Goal: Task Accomplishment & Management: Manage account settings

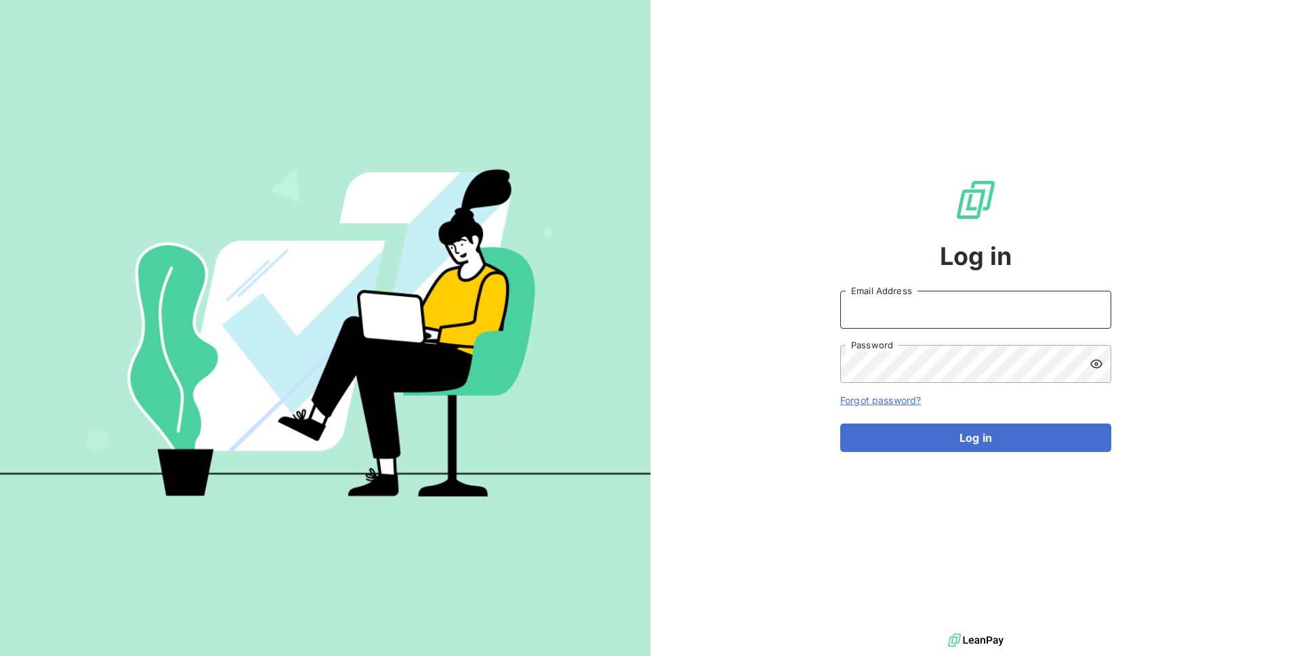
click at [920, 300] on input "Email Address" at bounding box center [975, 310] width 271 height 38
type input "admin@kiloutou"
click at [840, 424] on button "Log in" at bounding box center [975, 438] width 271 height 28
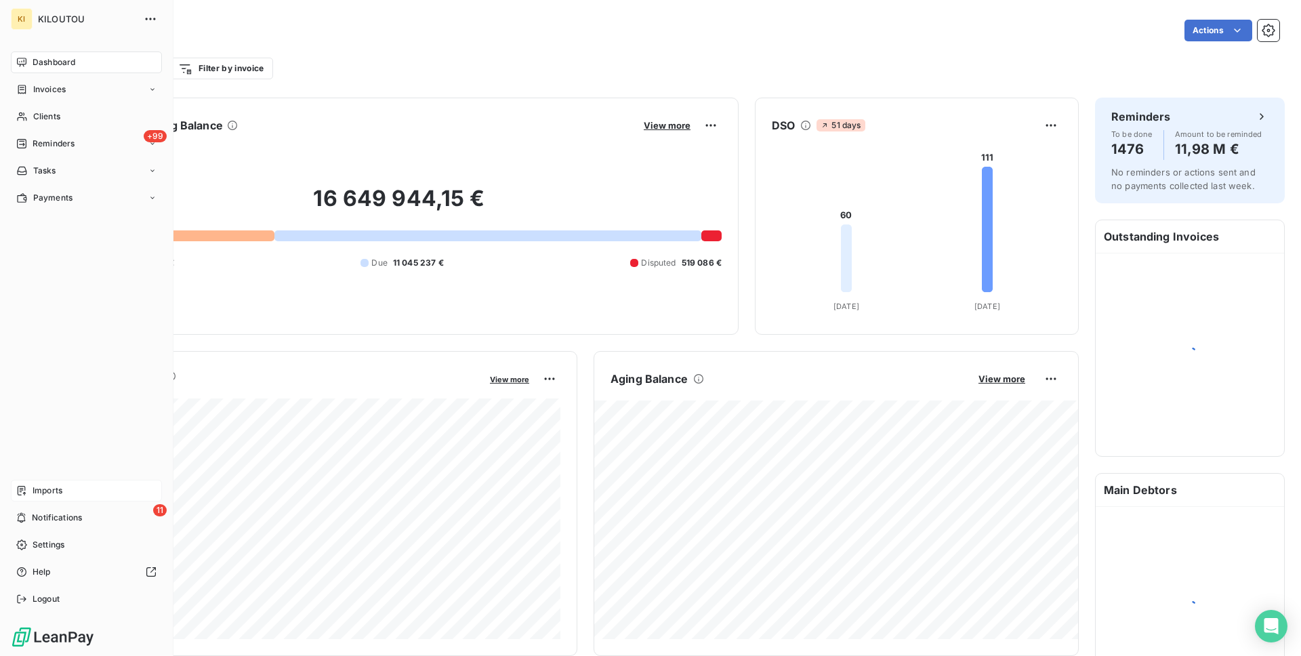
click at [26, 483] on div "Imports" at bounding box center [86, 491] width 151 height 22
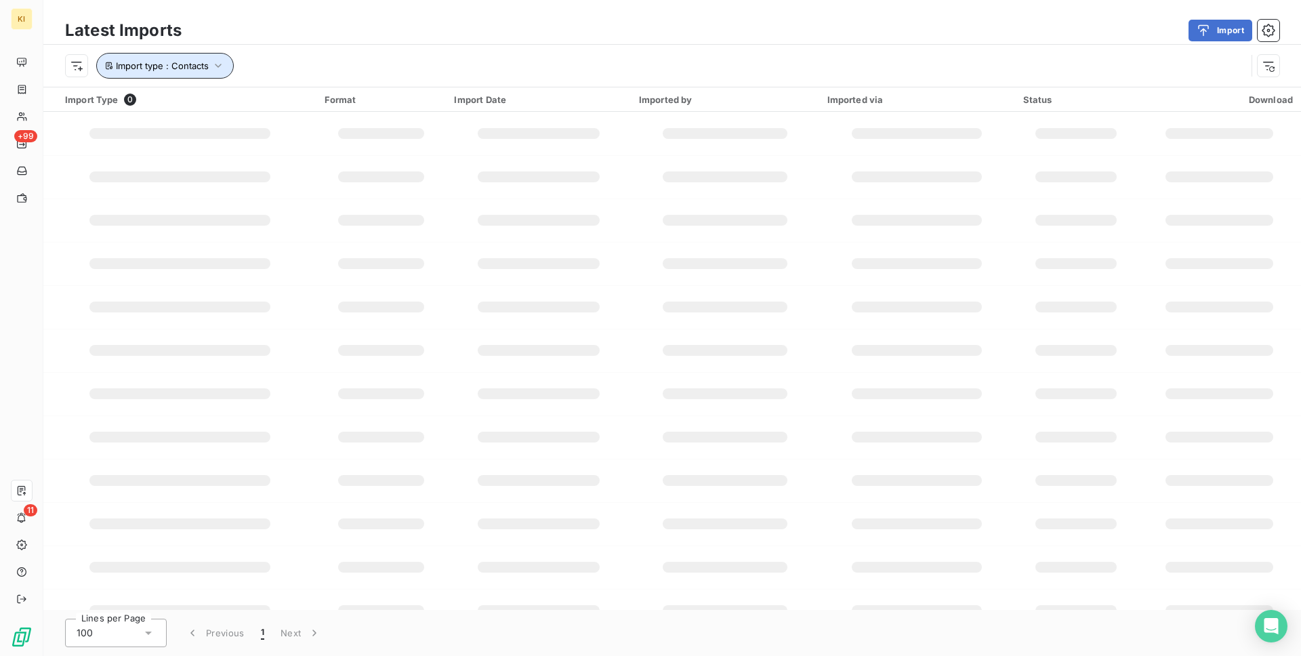
click at [207, 77] on button "Import type : Contacts" at bounding box center [165, 66] width 138 height 26
click at [211, 120] on div "Import type Contains is Contacts Remove filter" at bounding box center [288, 120] width 384 height 83
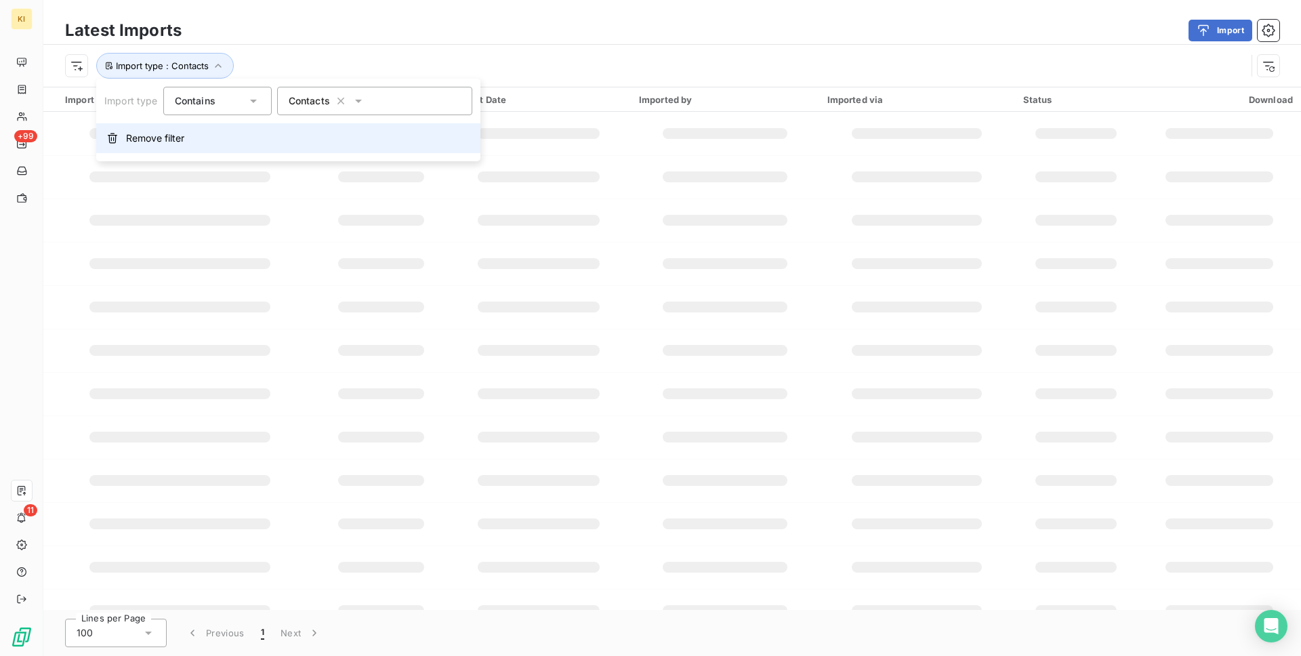
click at [210, 144] on button "Remove filter" at bounding box center [288, 138] width 384 height 30
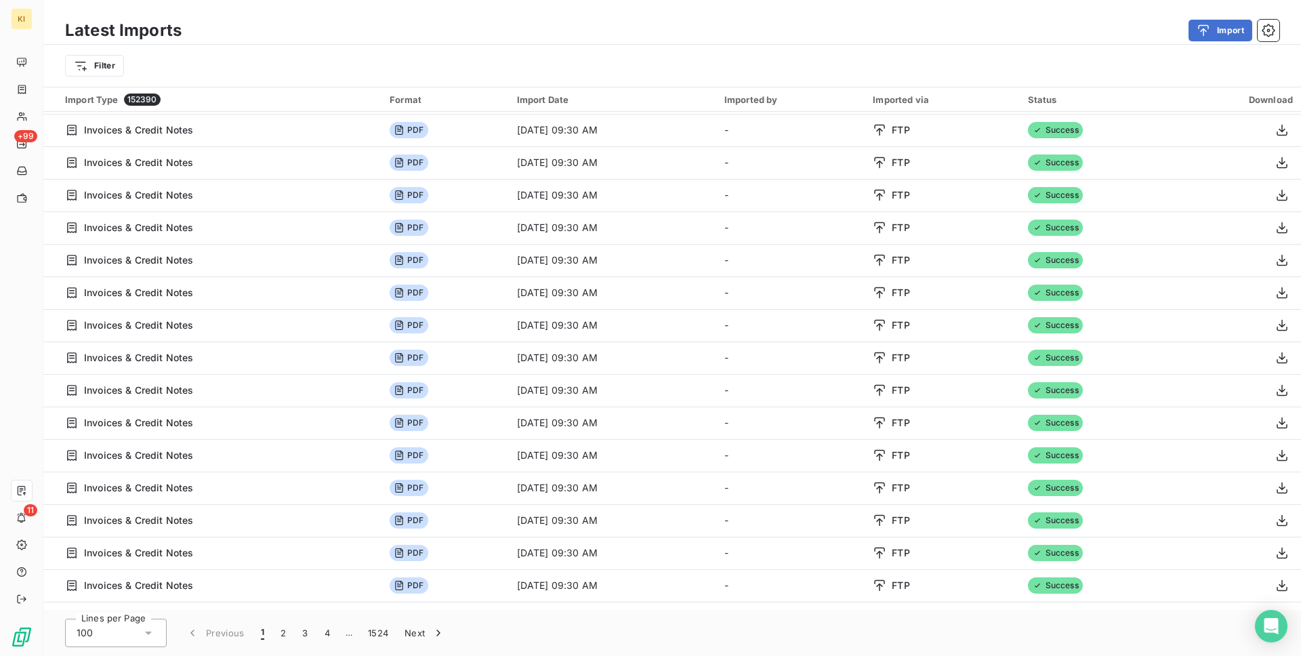
scroll to position [2207, 0]
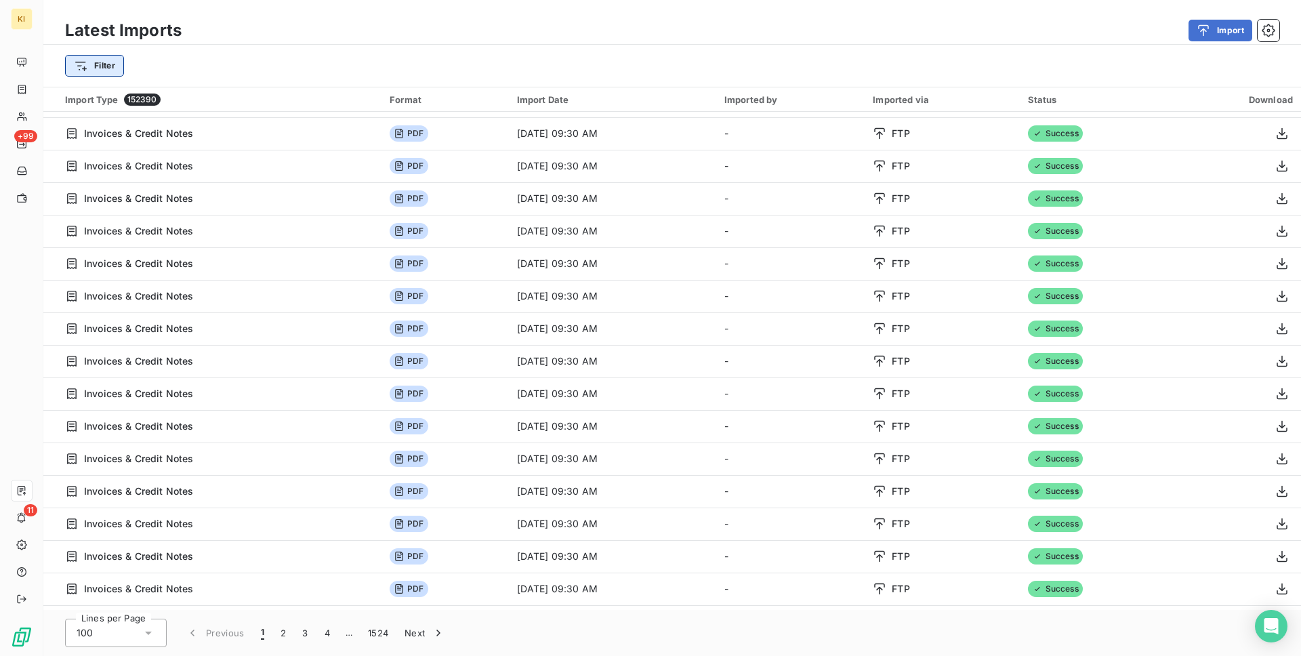
click at [119, 74] on html "KI +99 11 Latest Imports Import Filter Import Type 152390 Format Import Date Im…" at bounding box center [650, 328] width 1301 height 656
click at [118, 155] on div "Import type Import date Imported via Status" at bounding box center [164, 181] width 188 height 100
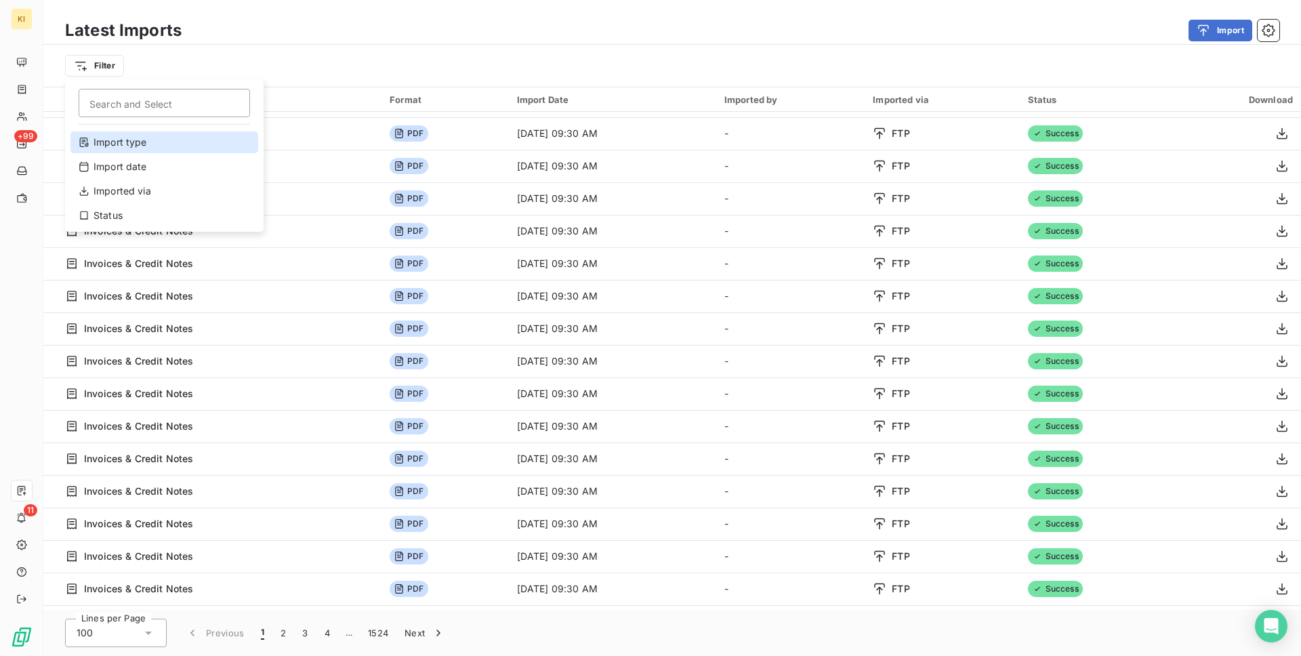
click at [124, 148] on div "Import type" at bounding box center [164, 142] width 188 height 22
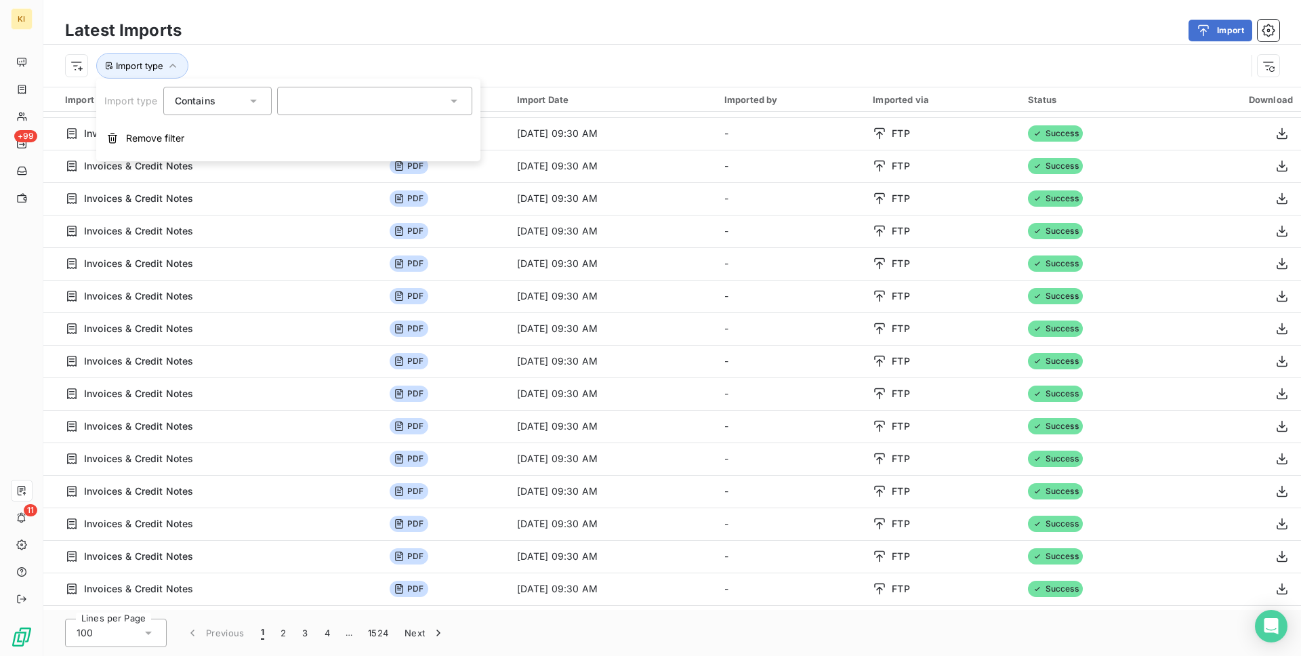
click at [305, 100] on div at bounding box center [374, 101] width 195 height 28
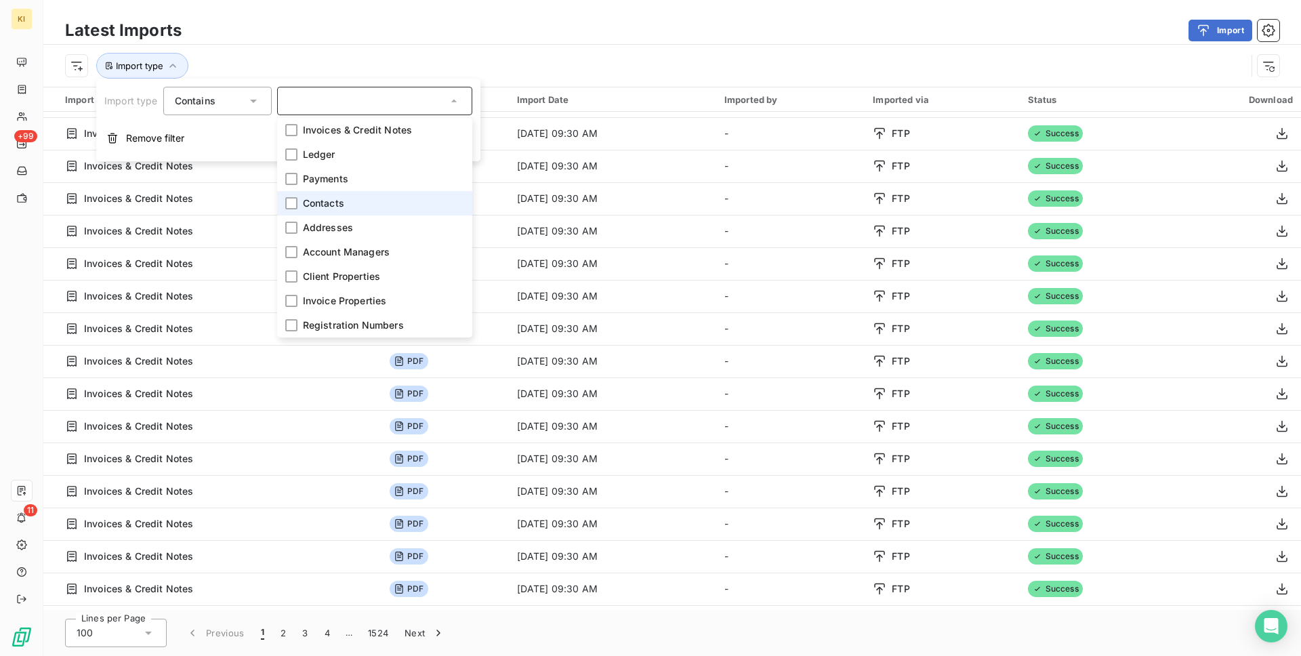
click at [333, 197] on span "Contacts" at bounding box center [323, 204] width 41 height 14
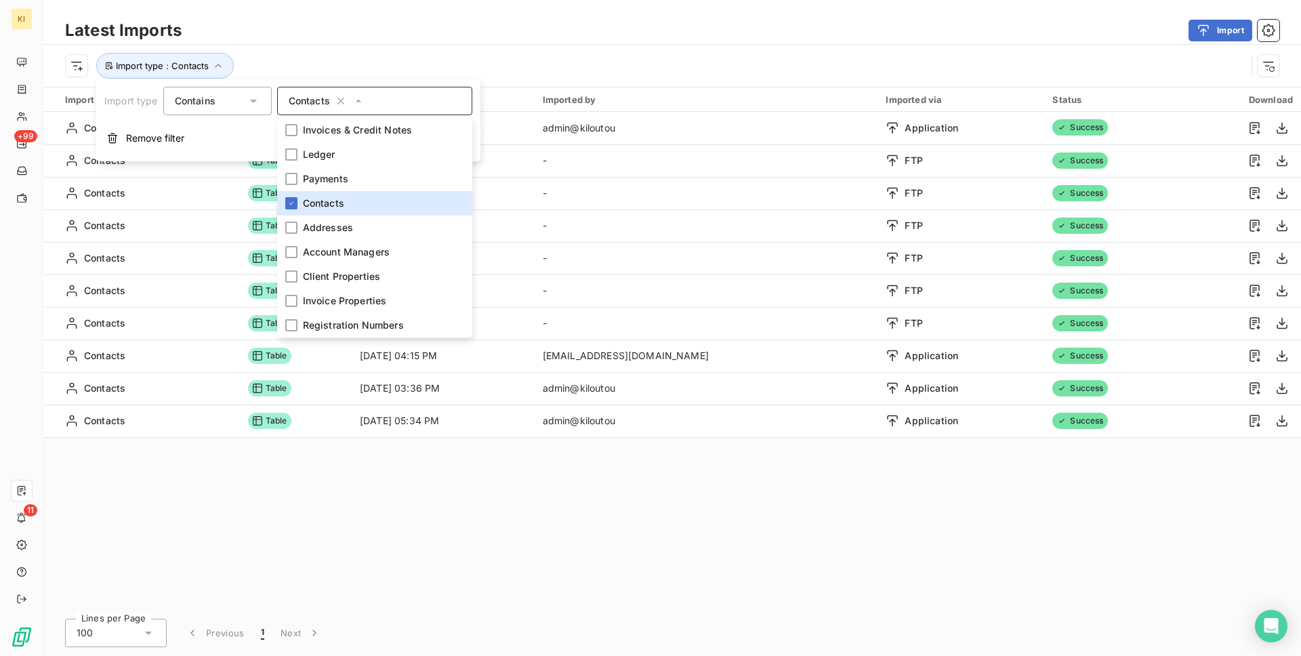
scroll to position [0, 0]
click at [668, 55] on div "Import type : Contacts" at bounding box center [655, 66] width 1181 height 26
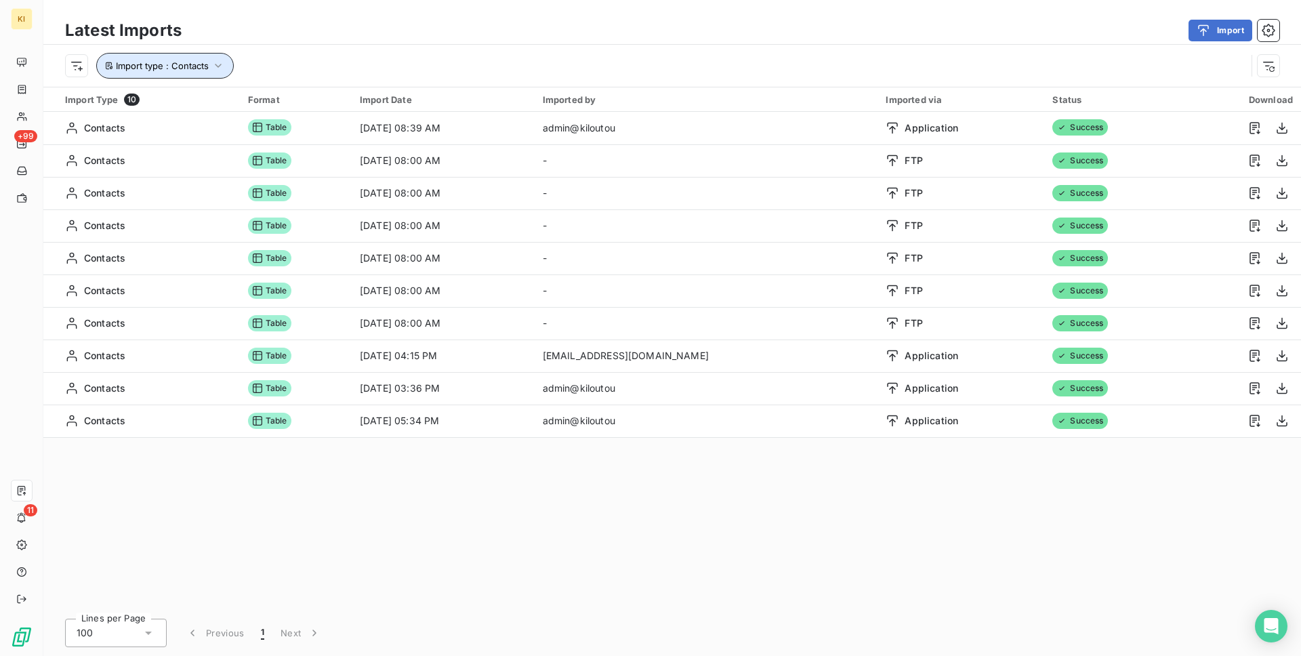
click at [183, 69] on span "Import type : Contacts" at bounding box center [162, 65] width 93 height 11
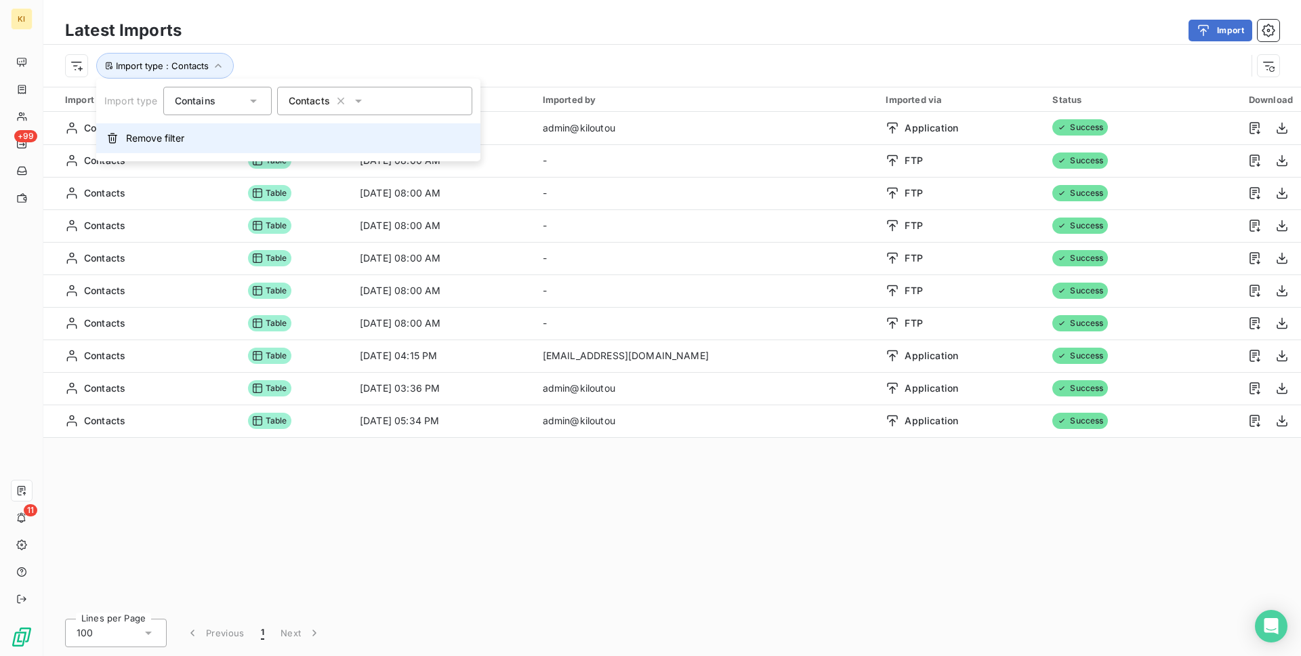
click at [189, 136] on button "Remove filter" at bounding box center [288, 138] width 384 height 30
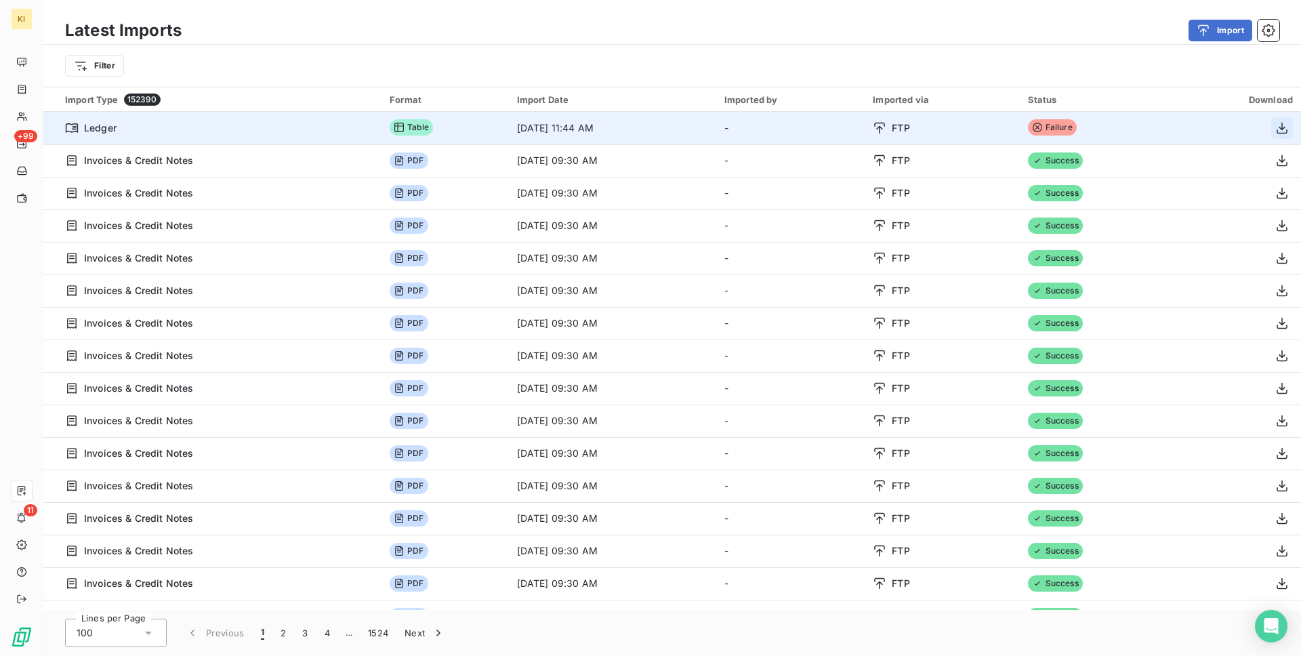
click at [1277, 126] on icon "button" at bounding box center [1282, 128] width 11 height 12
click at [1277, 128] on icon "button" at bounding box center [1282, 128] width 11 height 12
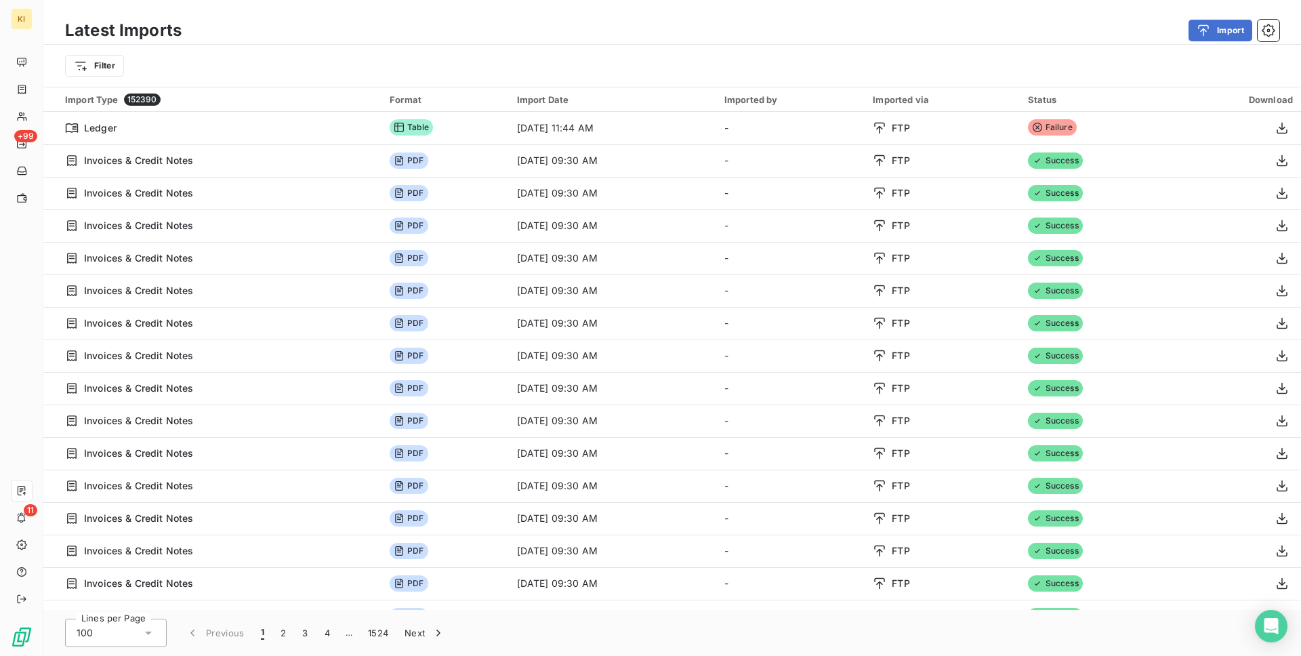
click at [938, 18] on div "Latest Imports Import" at bounding box center [672, 30] width 1258 height 28
click at [1252, 26] on button "Import" at bounding box center [1221, 31] width 64 height 22
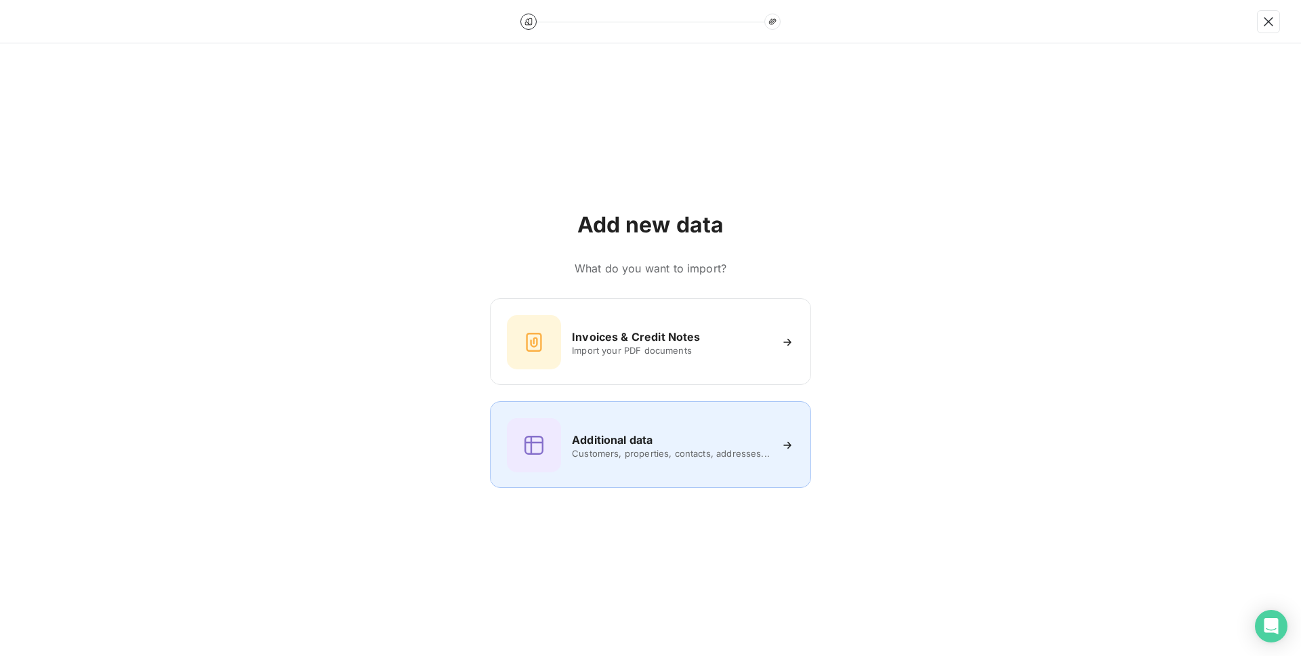
click at [672, 443] on div "Additional data" at bounding box center [671, 440] width 198 height 16
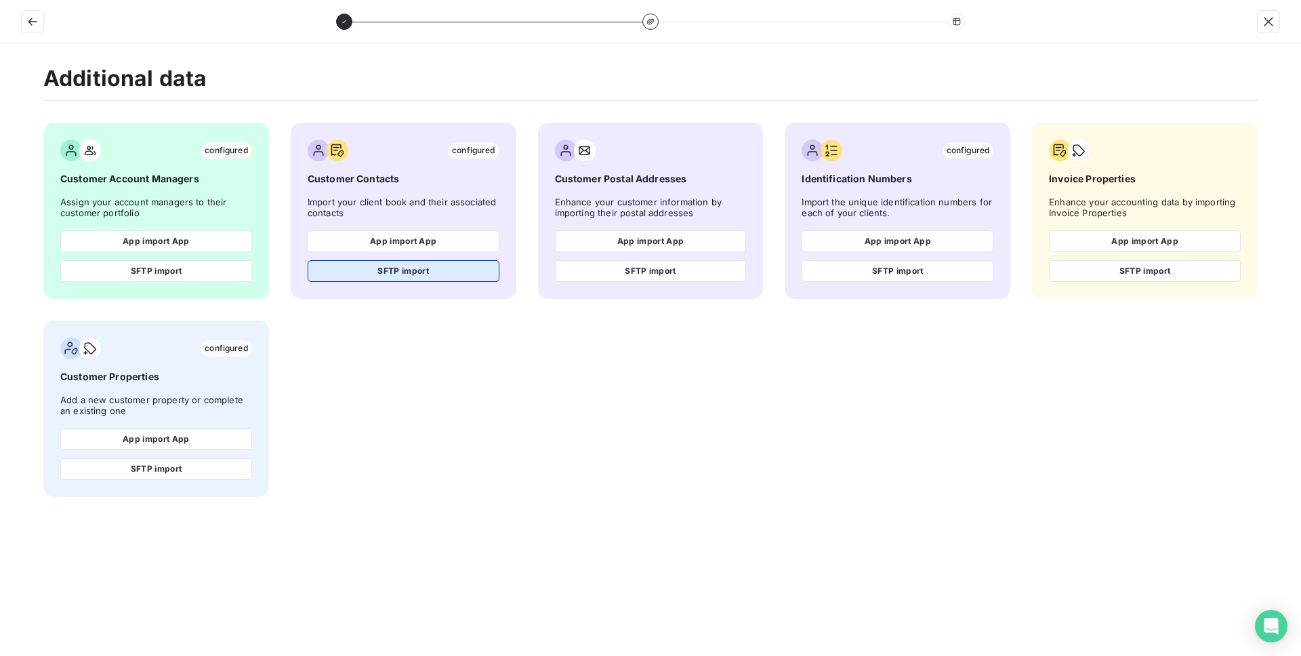
click at [428, 270] on button "SFTP import" at bounding box center [404, 271] width 192 height 22
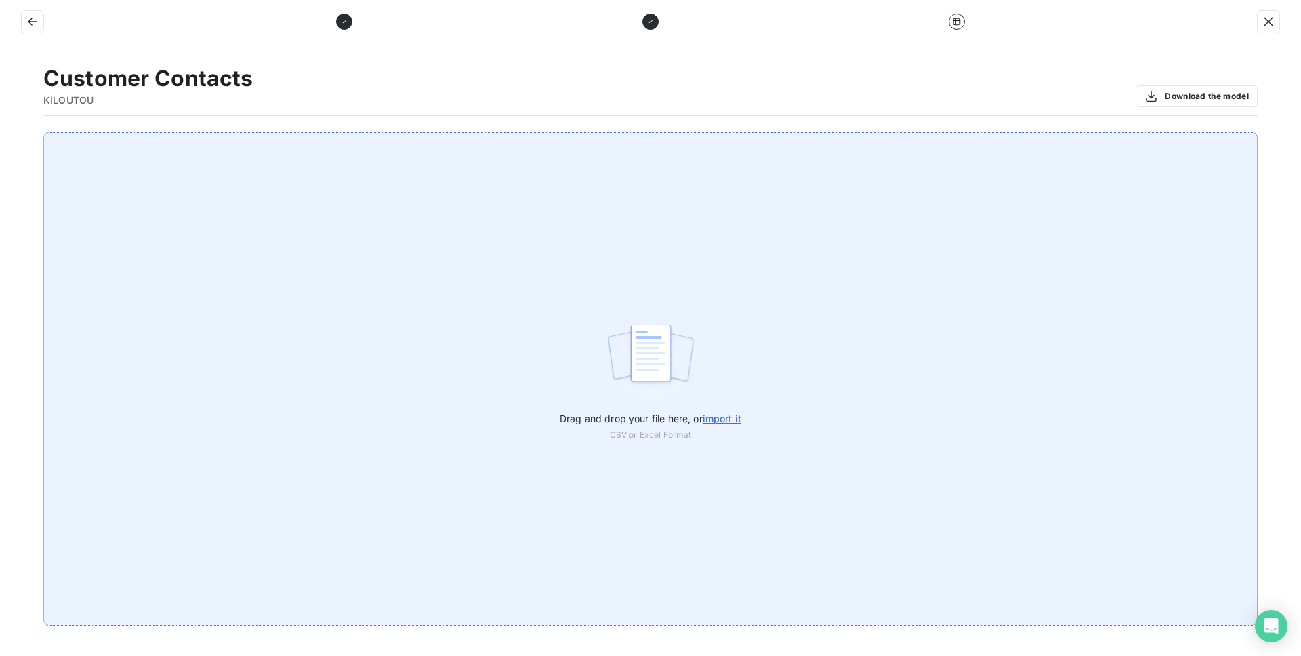
click at [449, 294] on div "Drag and drop your file here, or import it CSV or Excel Format" at bounding box center [650, 378] width 1214 height 493
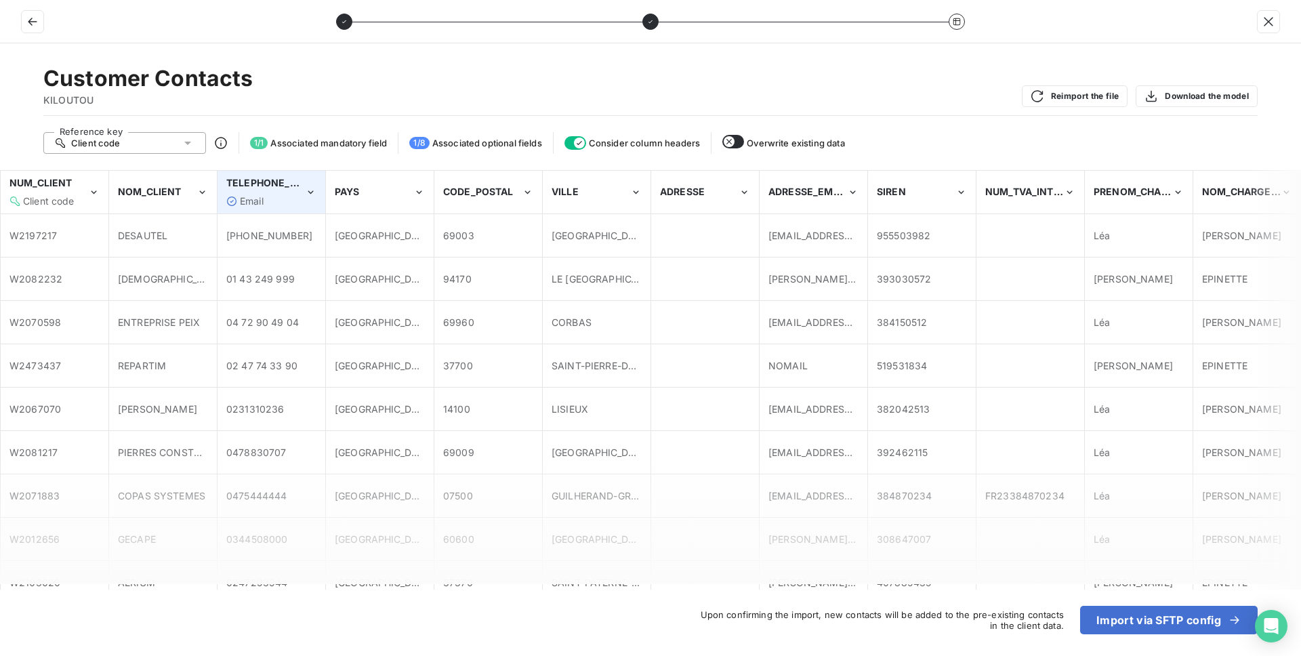
click at [272, 209] on div "TELEPHONE_MOBILE Email" at bounding box center [271, 191] width 106 height 41
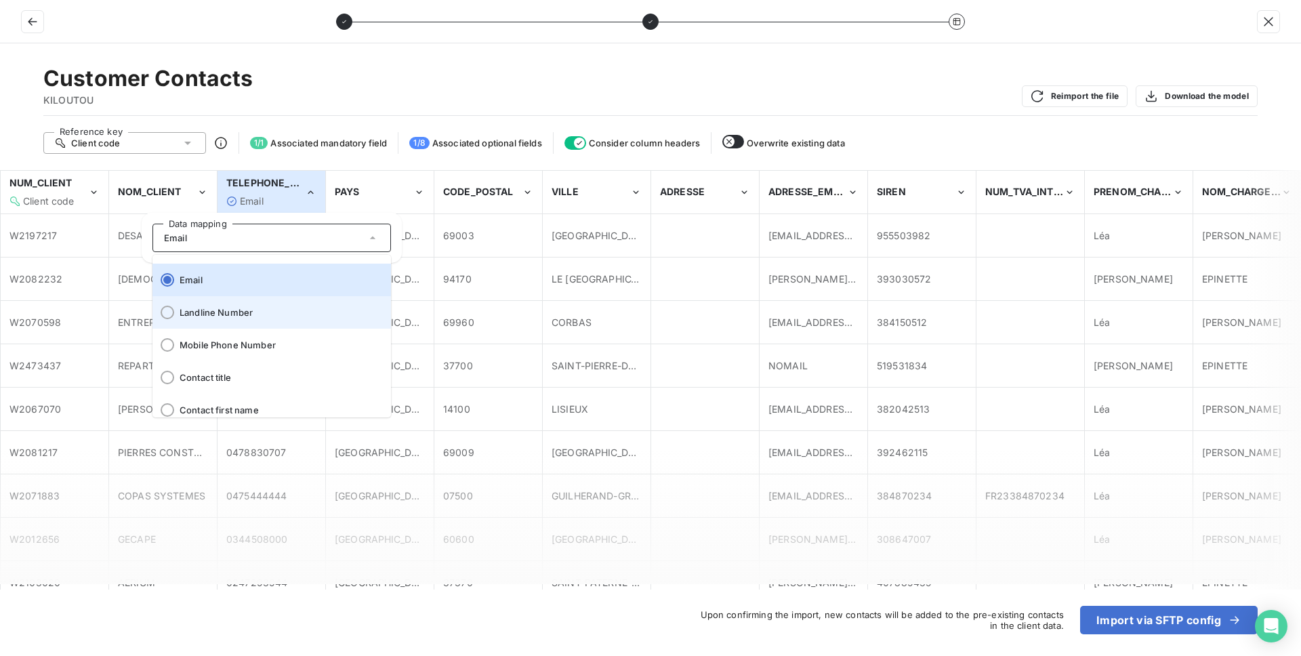
scroll to position [67, 0]
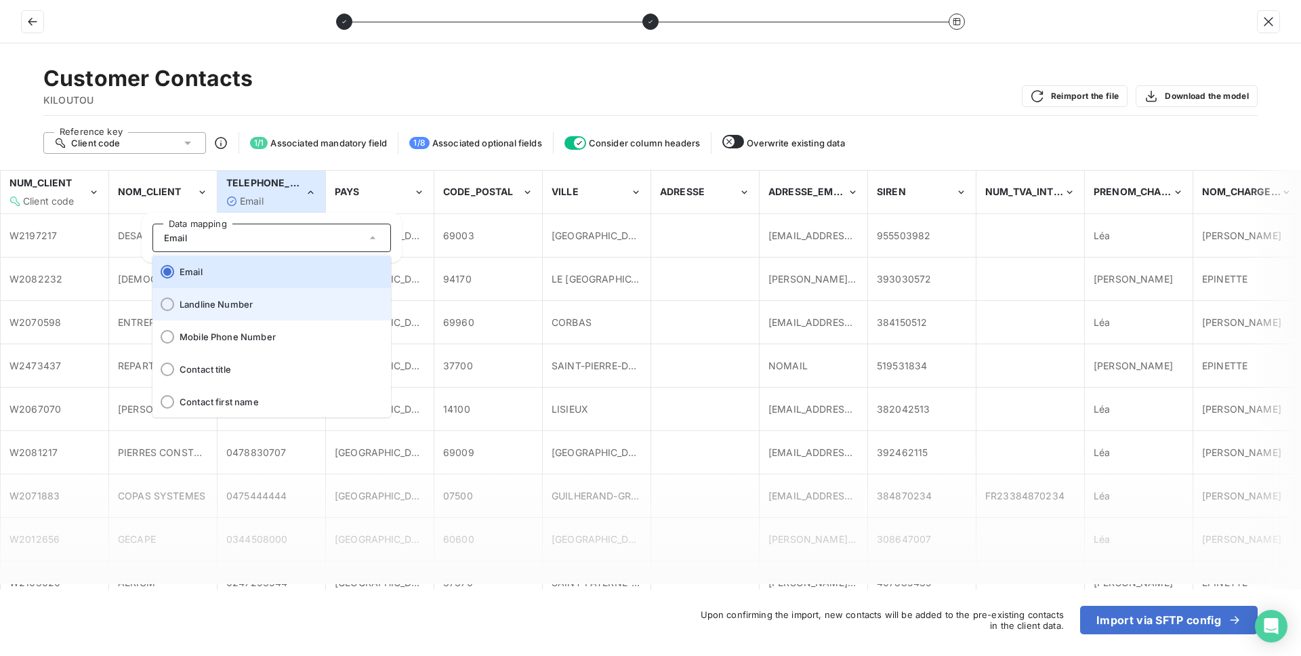
click at [279, 302] on span "Landline Number" at bounding box center [280, 304] width 201 height 11
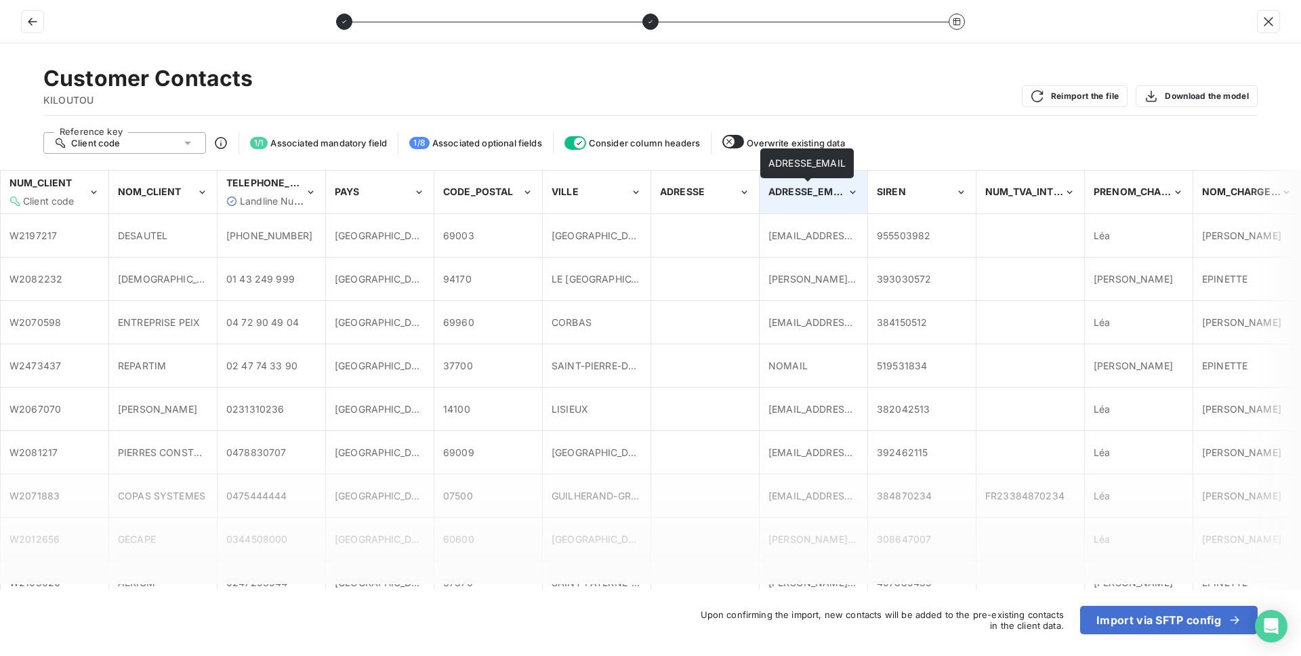
click at [821, 198] on div "ADRESSE_EMAIL" at bounding box center [808, 192] width 79 height 14
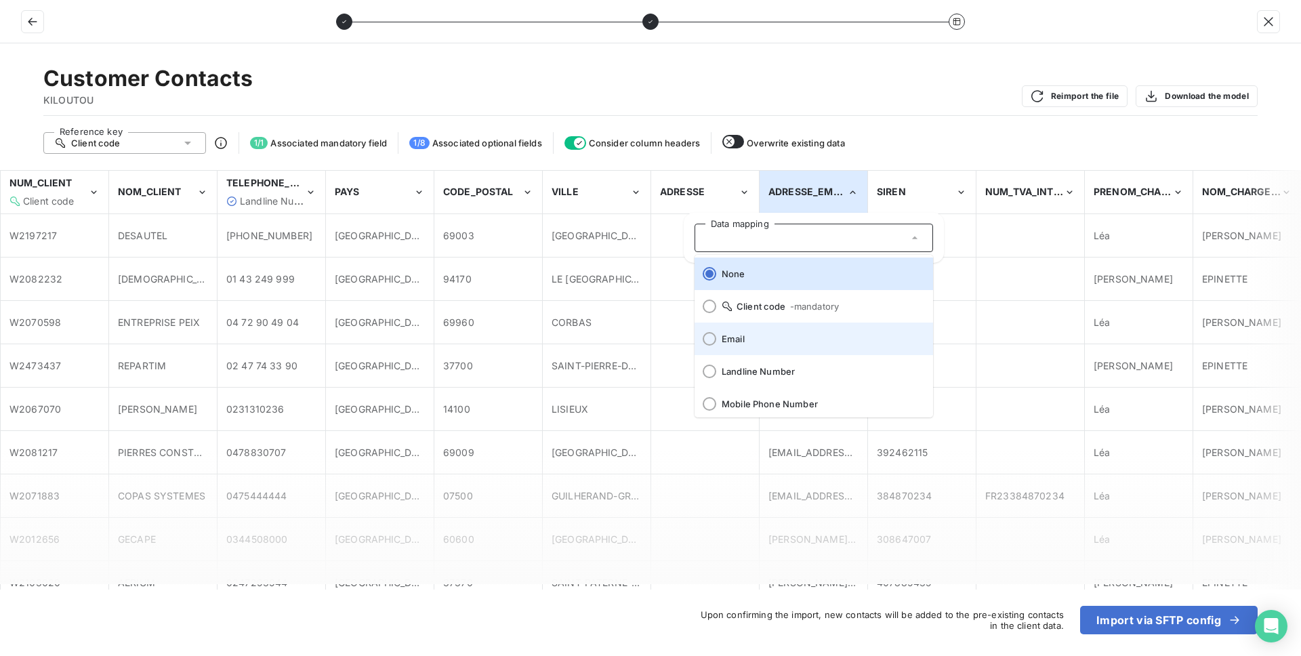
click at [800, 346] on li "Email" at bounding box center [814, 339] width 239 height 33
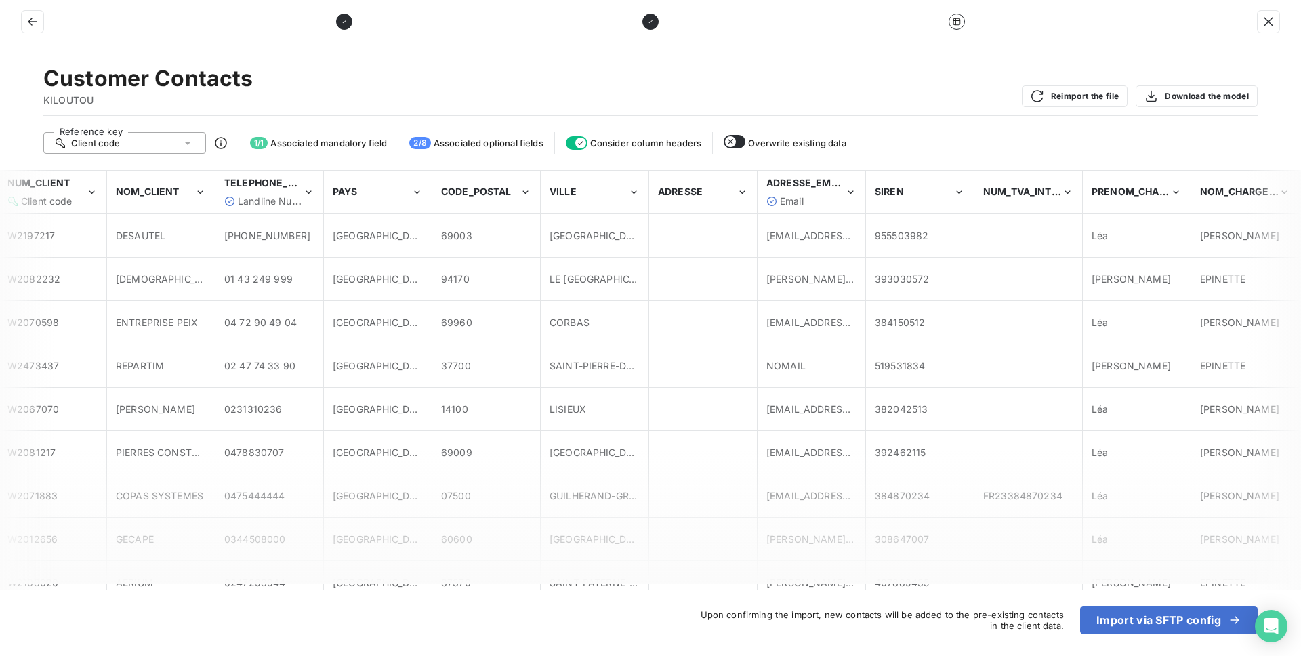
scroll to position [0, 0]
click at [1168, 628] on button "Import via SFTP config" at bounding box center [1169, 620] width 178 height 28
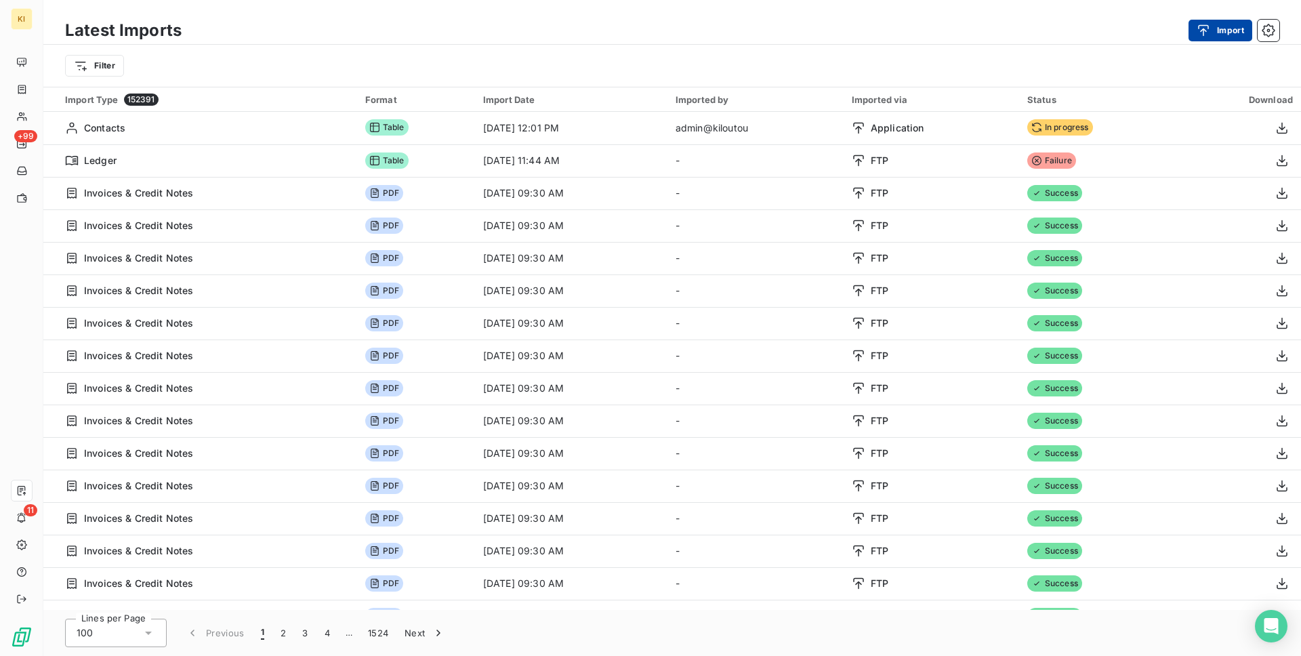
click at [1211, 25] on div "button" at bounding box center [1207, 31] width 20 height 14
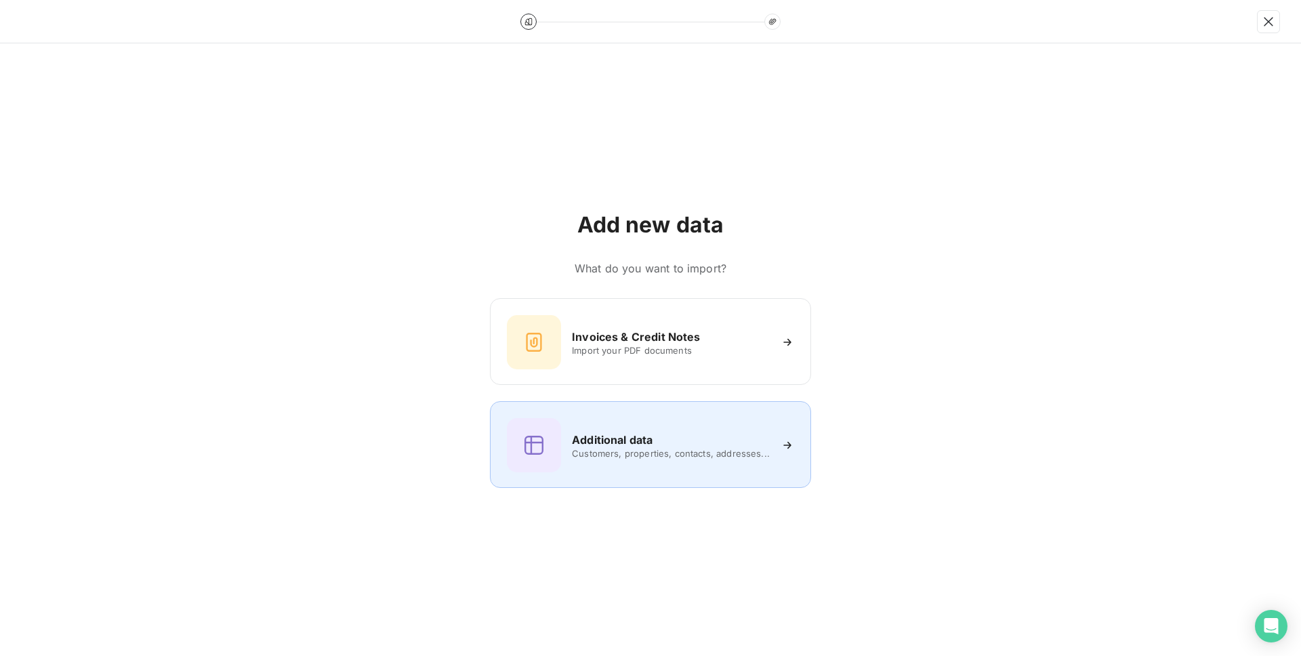
click at [641, 425] on div "Additional data Customers, properties, contacts, addresses..." at bounding box center [650, 445] width 287 height 54
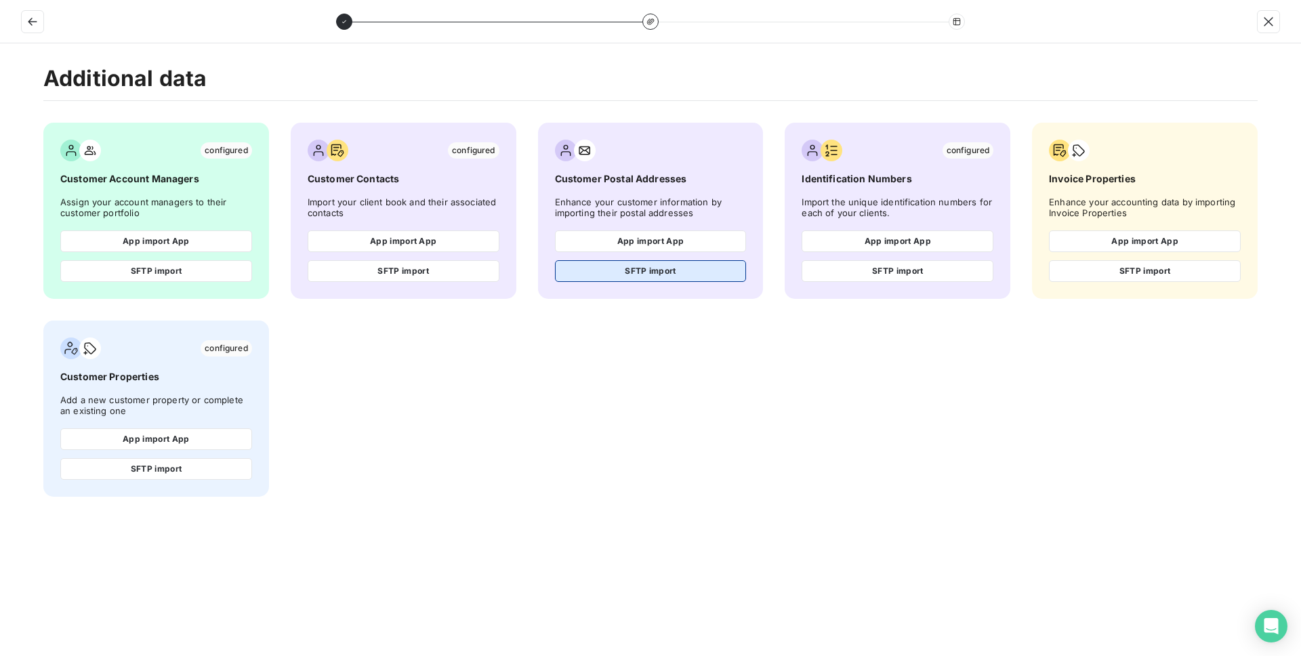
click at [600, 269] on button "SFTP import" at bounding box center [651, 271] width 192 height 22
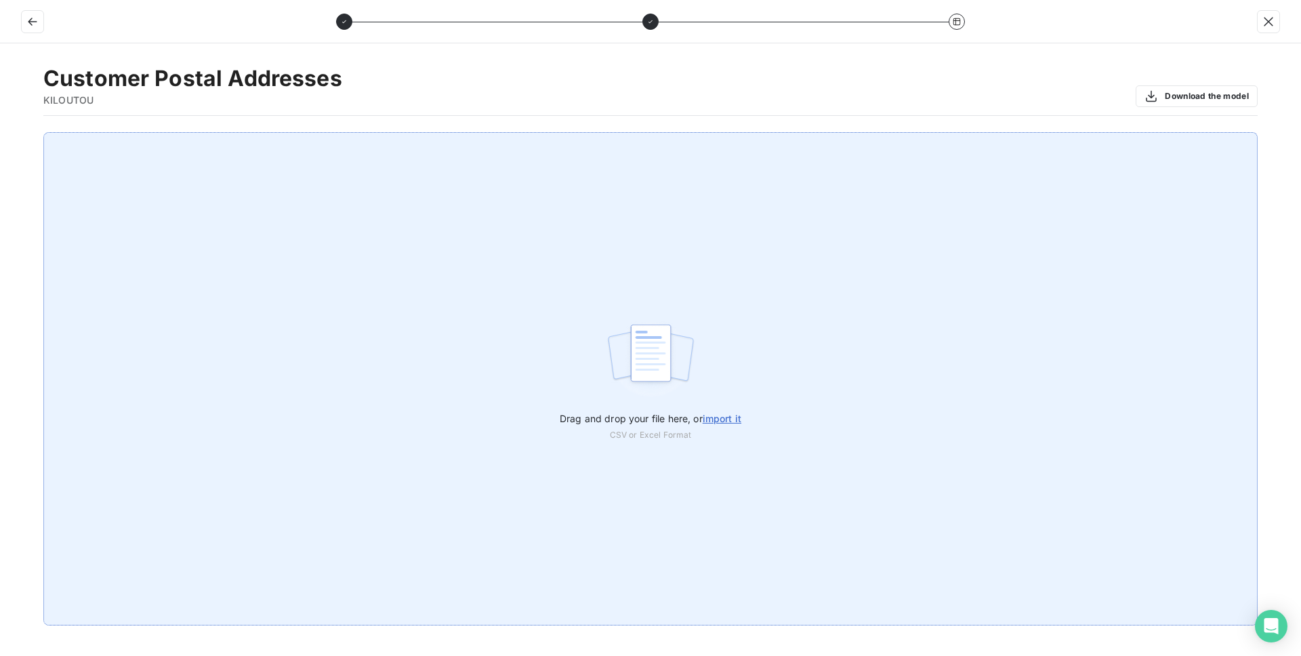
click at [520, 281] on div "Drag and drop your file here, or import it CSV or Excel Format" at bounding box center [650, 378] width 1214 height 493
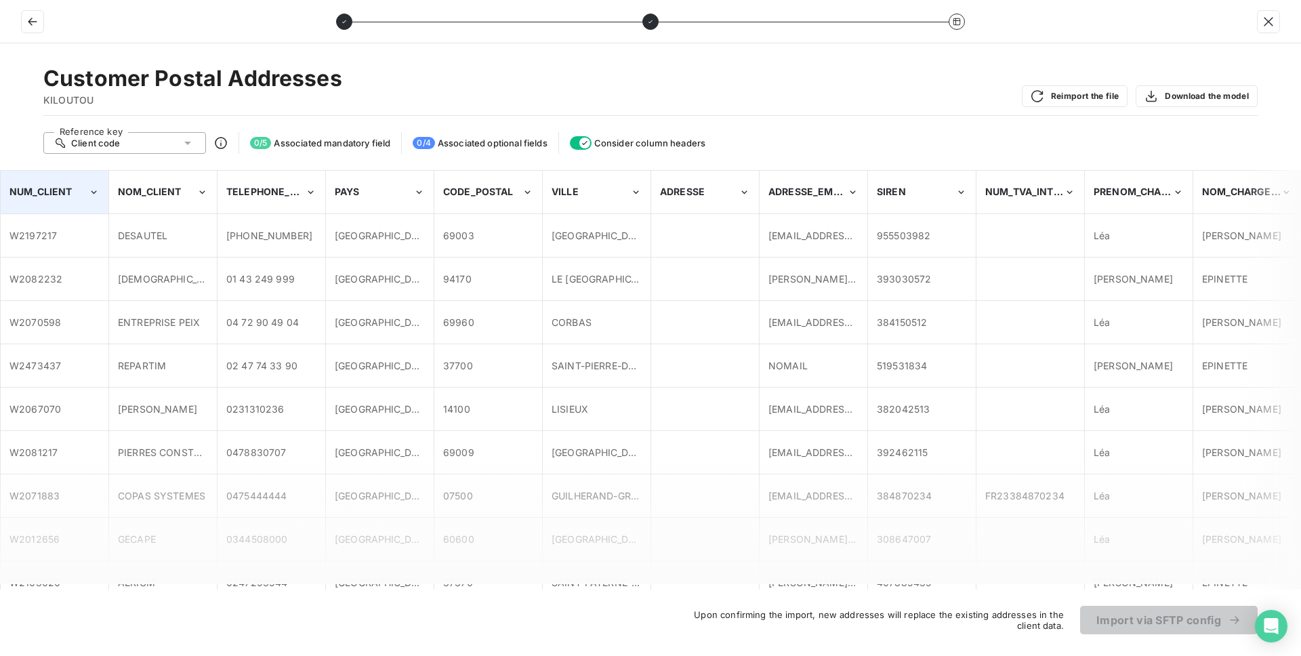
click at [58, 189] on span "NUM_CLIENT" at bounding box center [40, 192] width 63 height 12
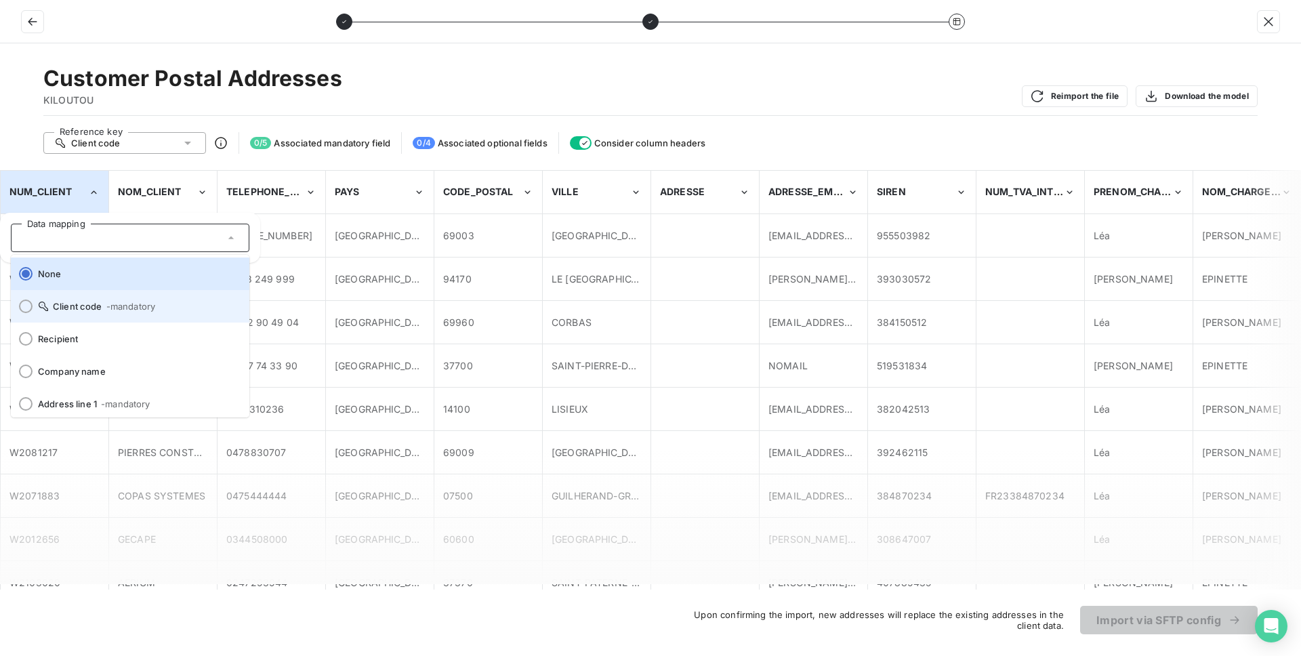
click at [67, 312] on li "Client code - mandatory" at bounding box center [130, 306] width 239 height 33
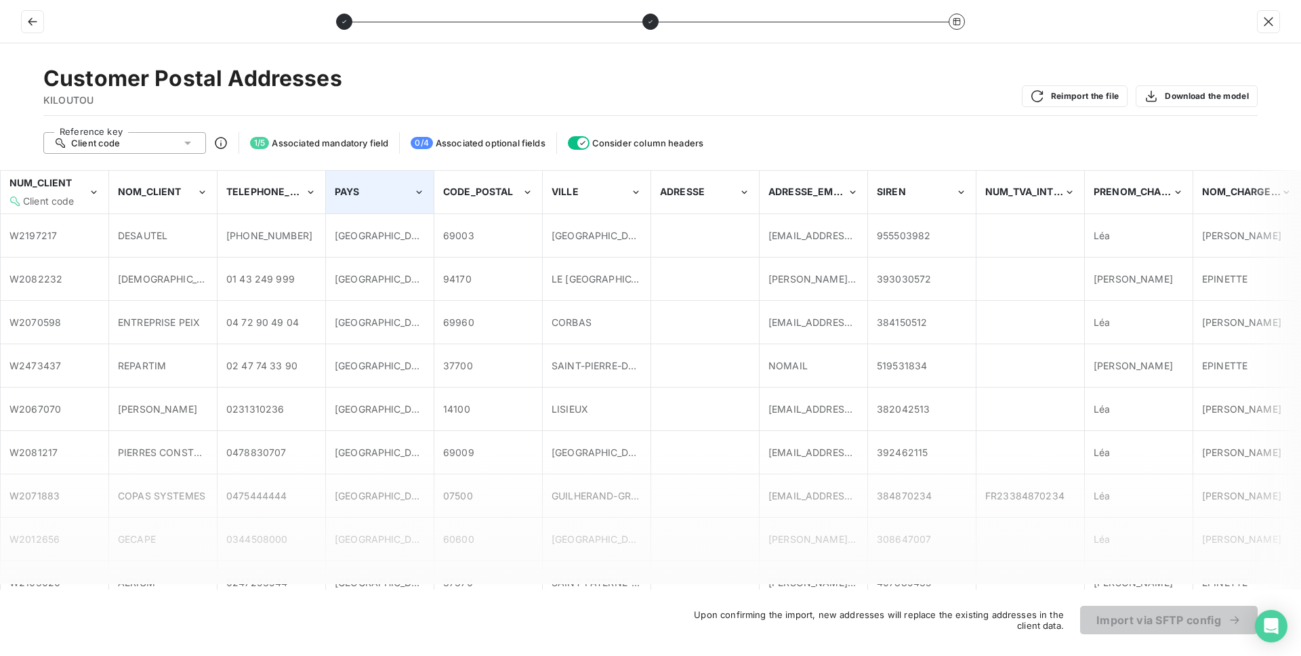
click at [386, 194] on div "PAYS" at bounding box center [374, 192] width 79 height 14
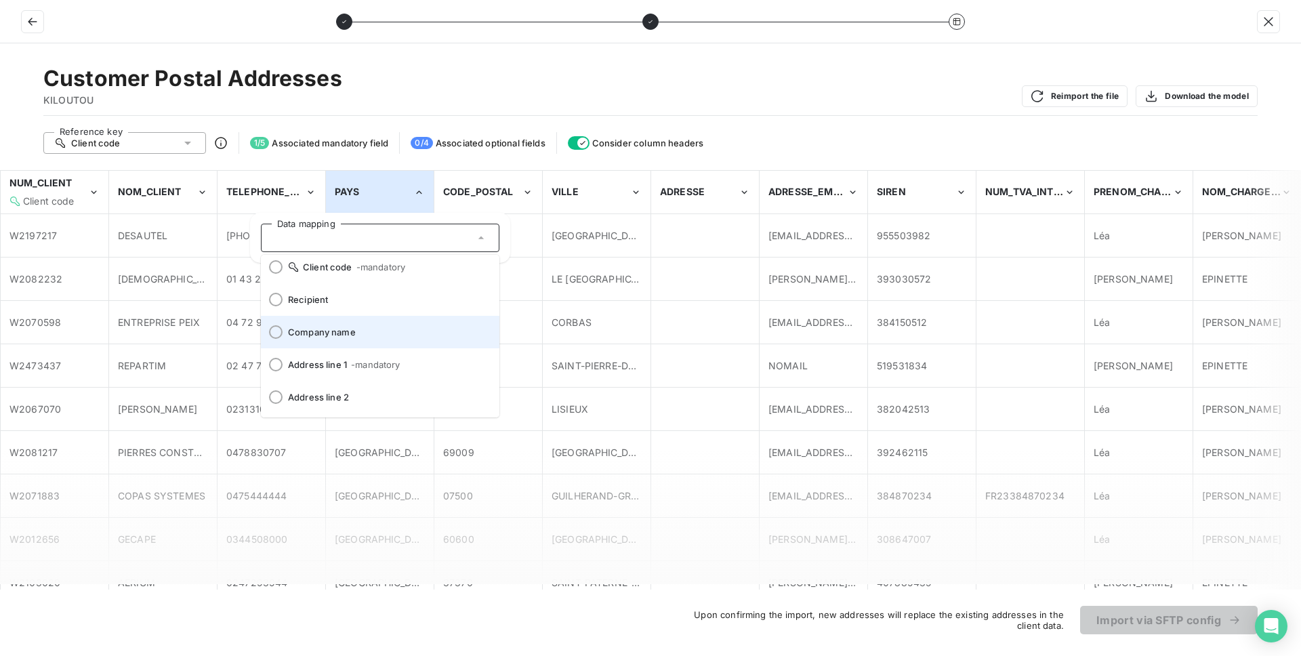
scroll to position [168, 0]
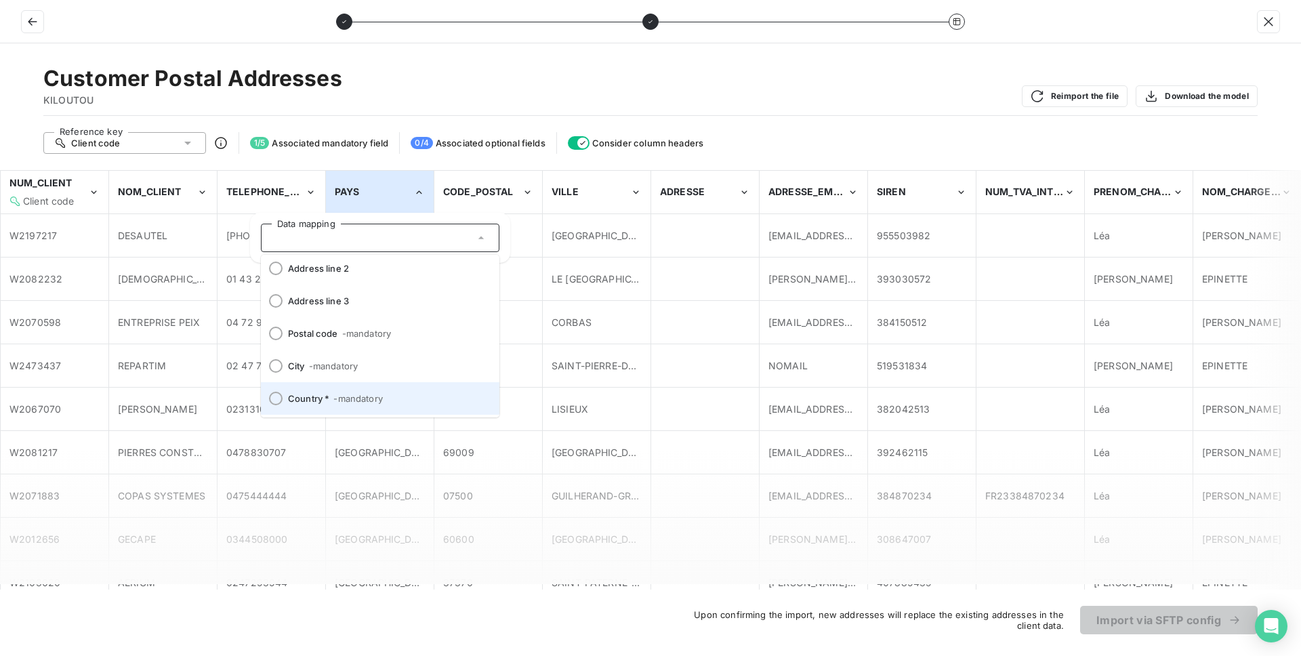
click at [373, 395] on span "- mandatory" at bounding box center [357, 398] width 49 height 11
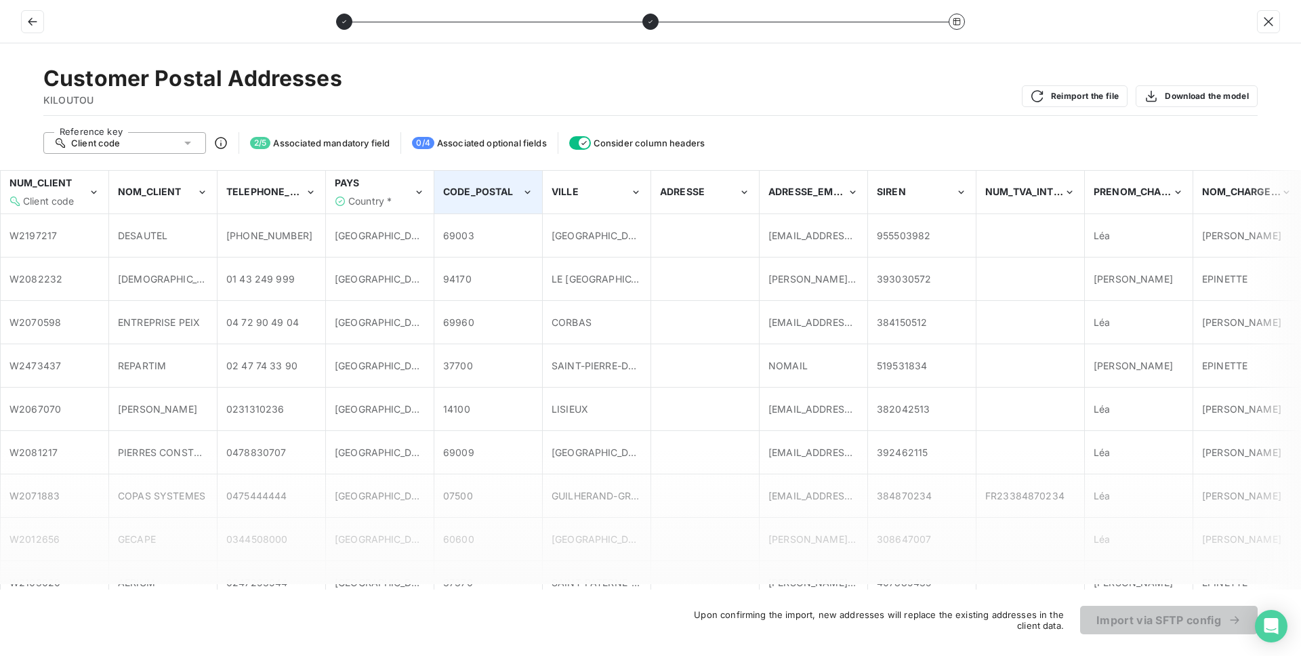
click at [474, 198] on div "CODE_POSTAL" at bounding box center [482, 192] width 79 height 14
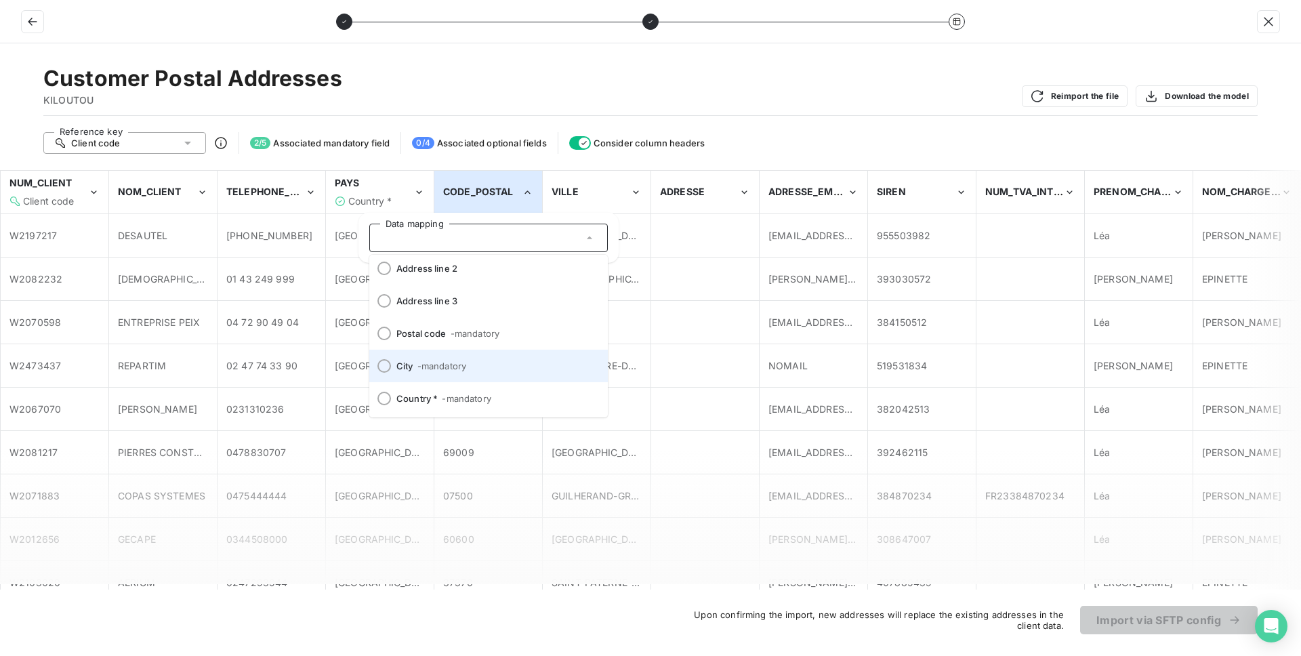
click at [480, 371] on span "City - mandatory" at bounding box center [496, 366] width 201 height 11
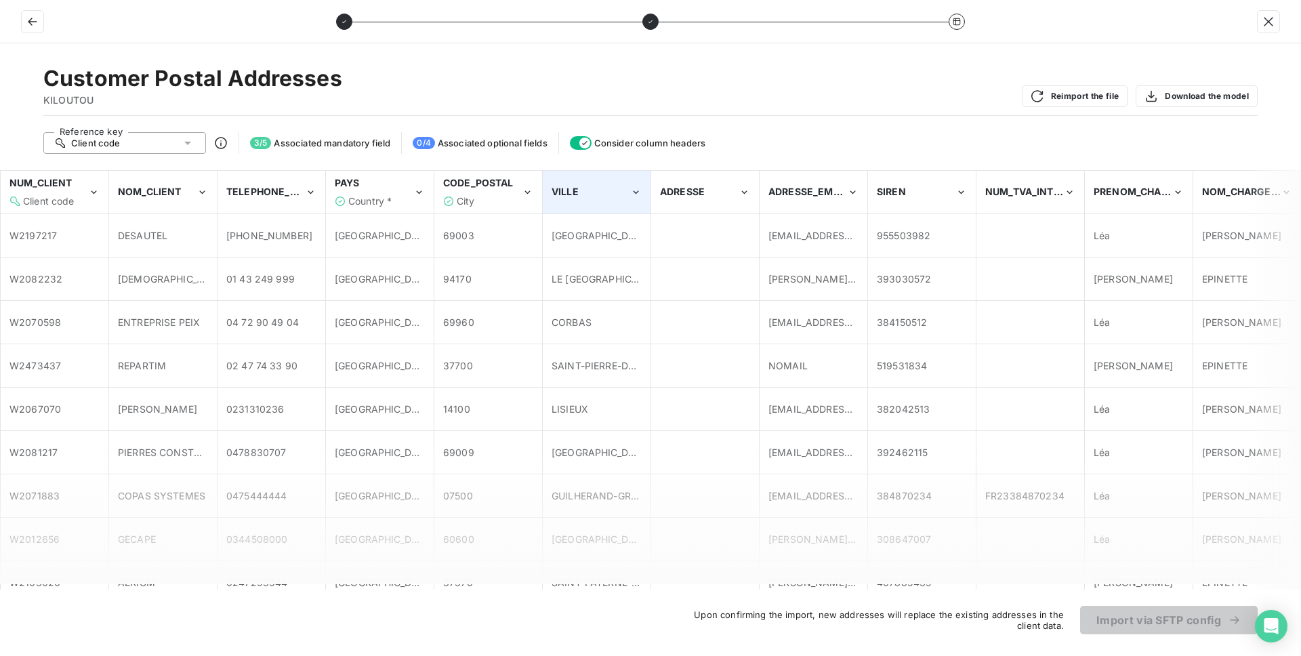
click at [566, 209] on div "VILLE" at bounding box center [597, 191] width 106 height 41
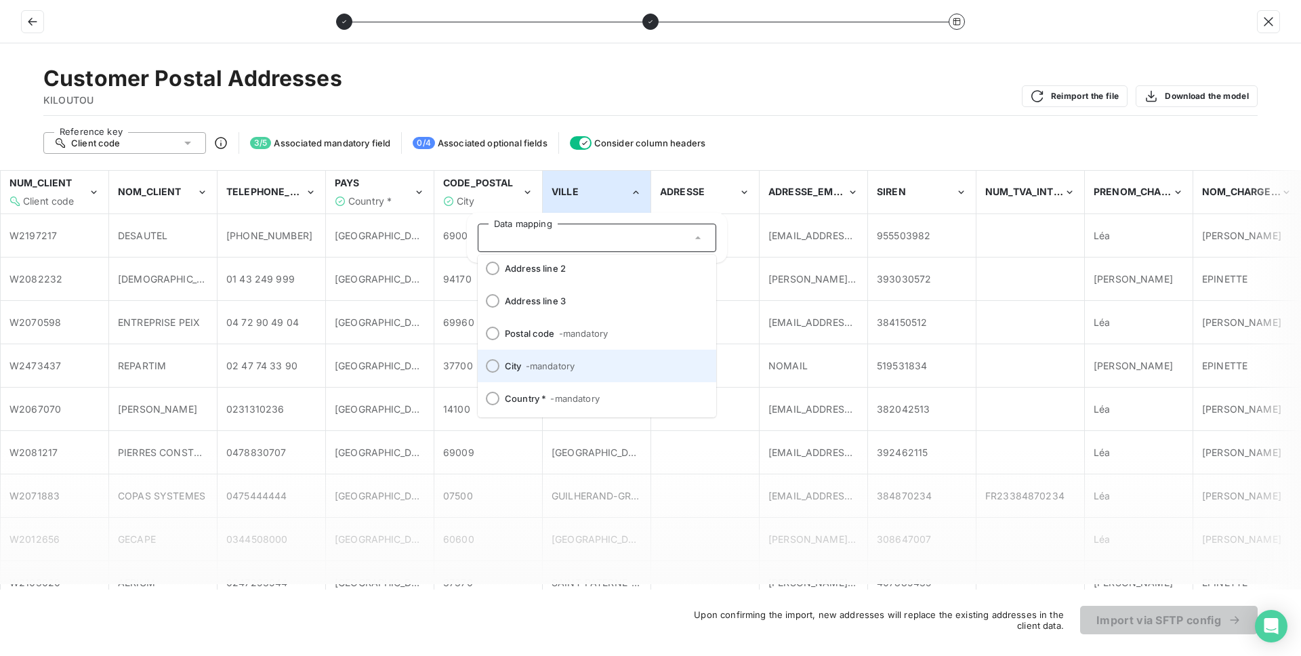
click at [603, 377] on li "City - mandatory" at bounding box center [597, 366] width 239 height 33
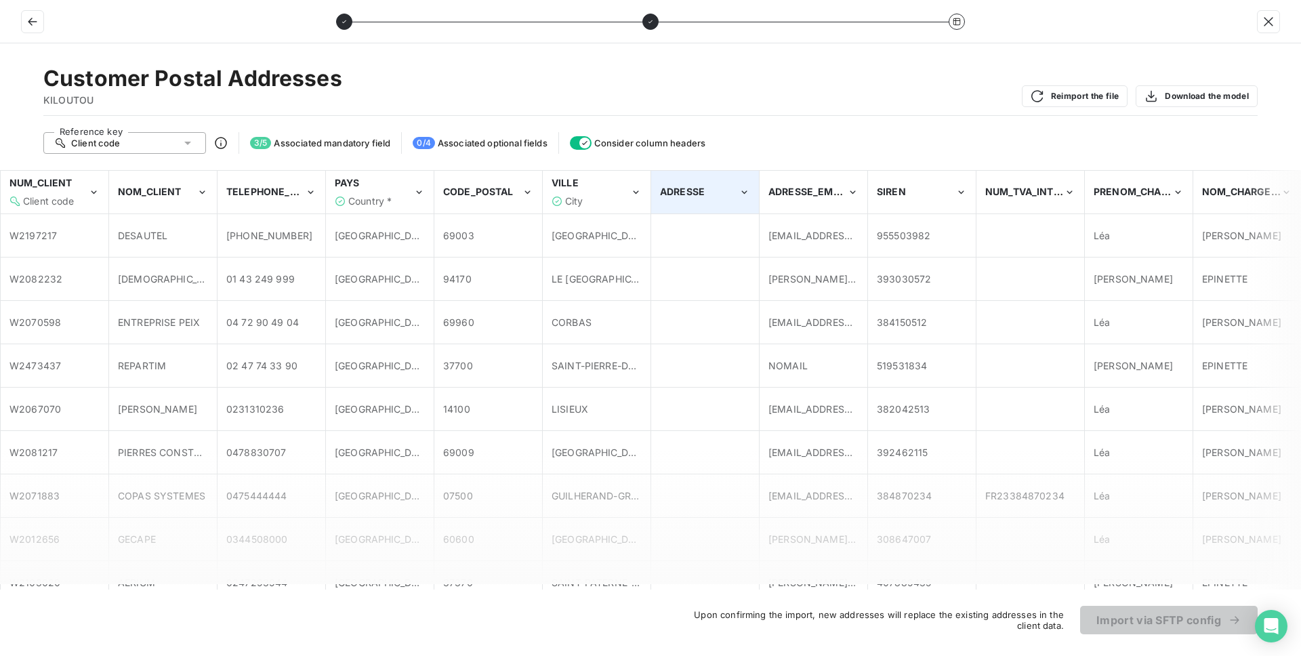
click at [689, 188] on span "ADRESSE" at bounding box center [682, 192] width 45 height 12
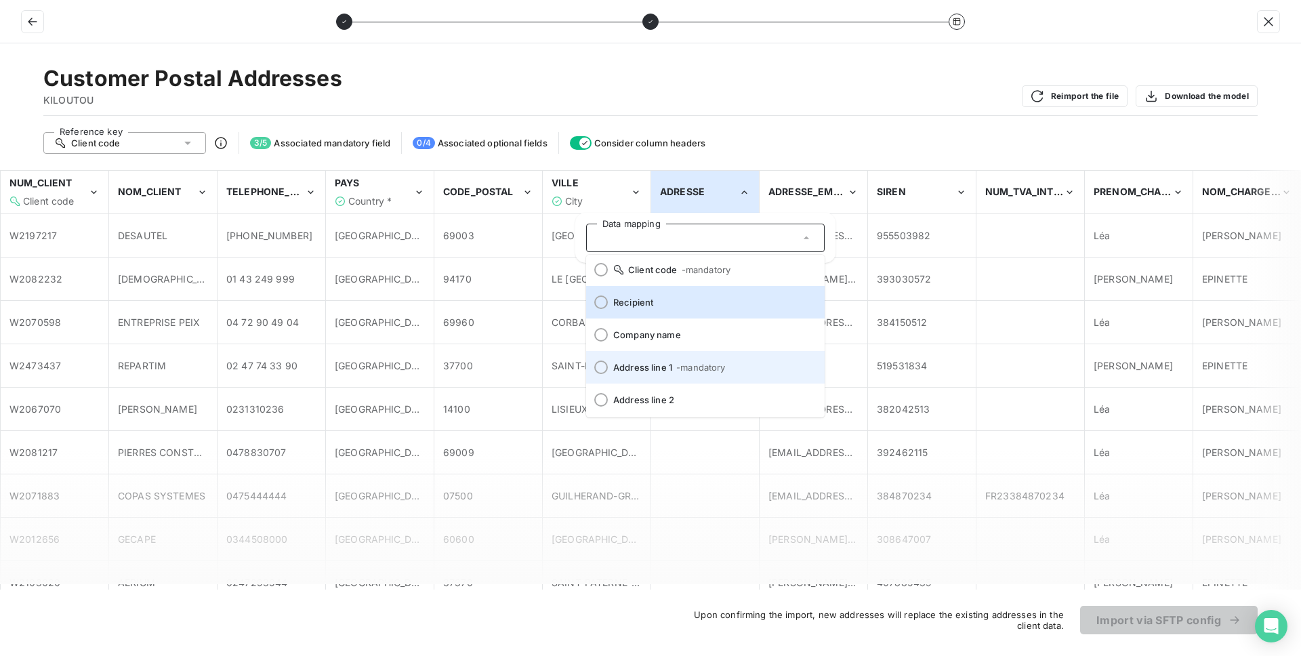
scroll to position [37, 0]
click at [670, 366] on span "Address line 1 - mandatory" at bounding box center [713, 366] width 201 height 11
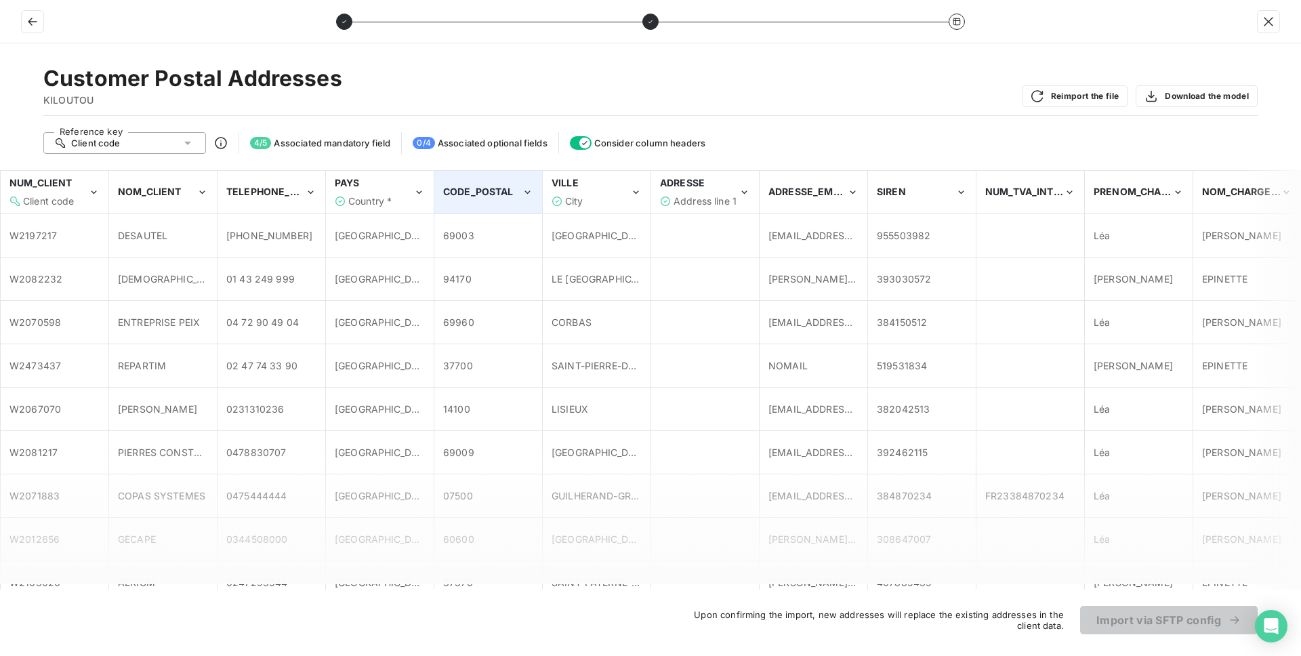
click at [486, 201] on div "CODE_POSTAL" at bounding box center [488, 191] width 106 height 41
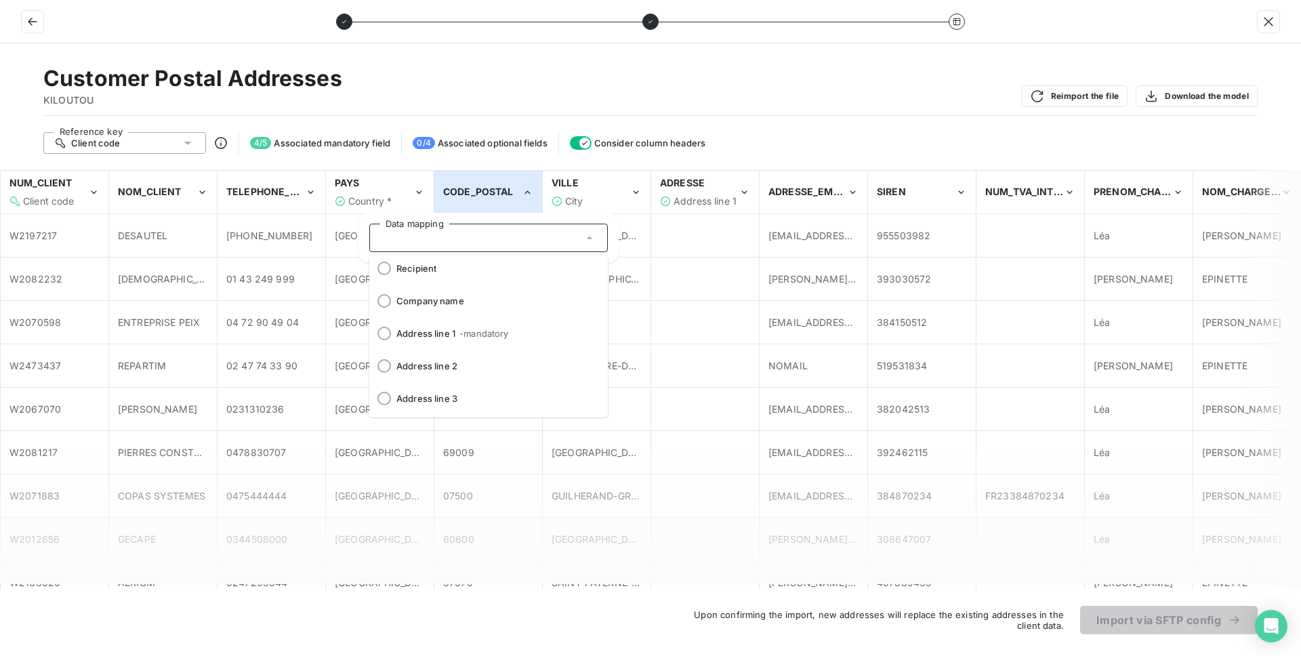
scroll to position [168, 0]
click at [478, 335] on span "- mandatory" at bounding box center [475, 333] width 49 height 11
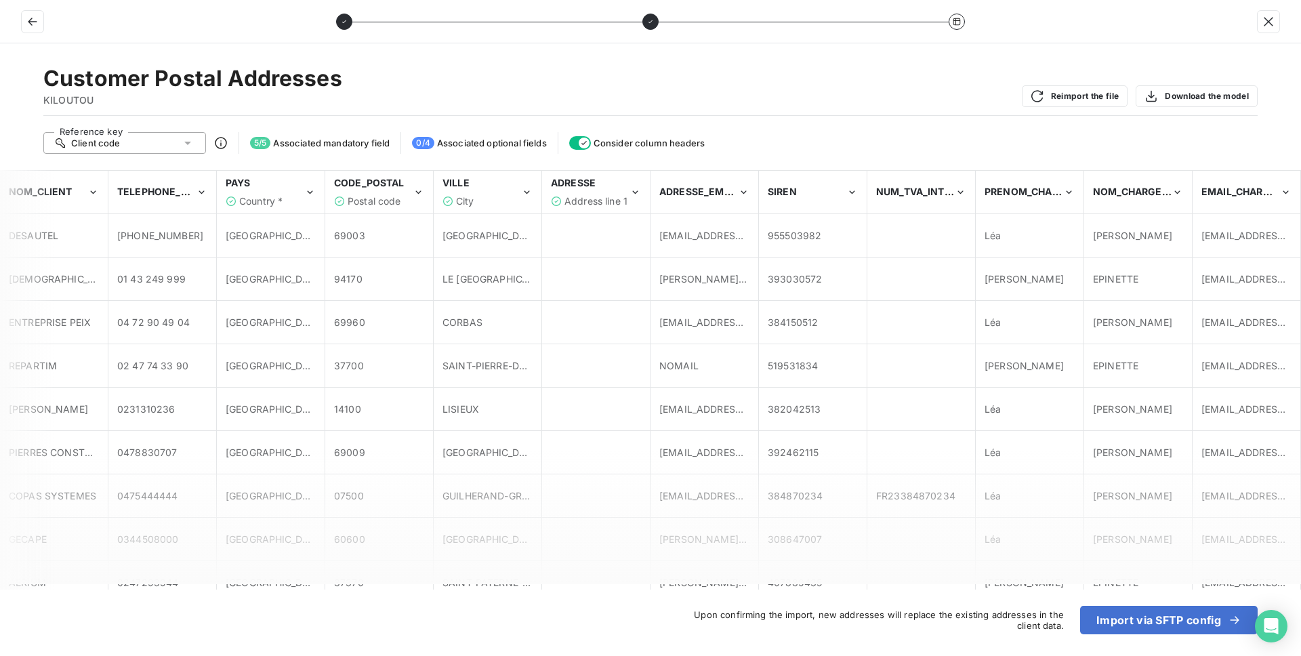
scroll to position [0, 0]
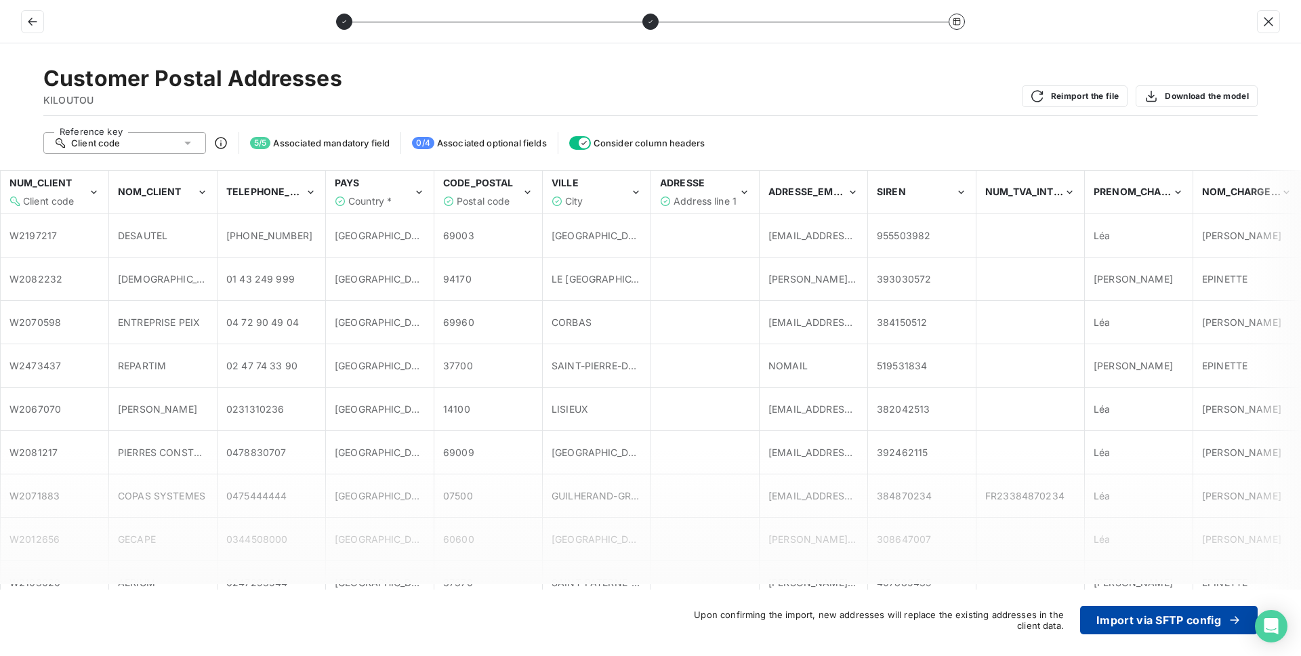
click at [1178, 619] on button "Import via SFTP config" at bounding box center [1169, 620] width 178 height 28
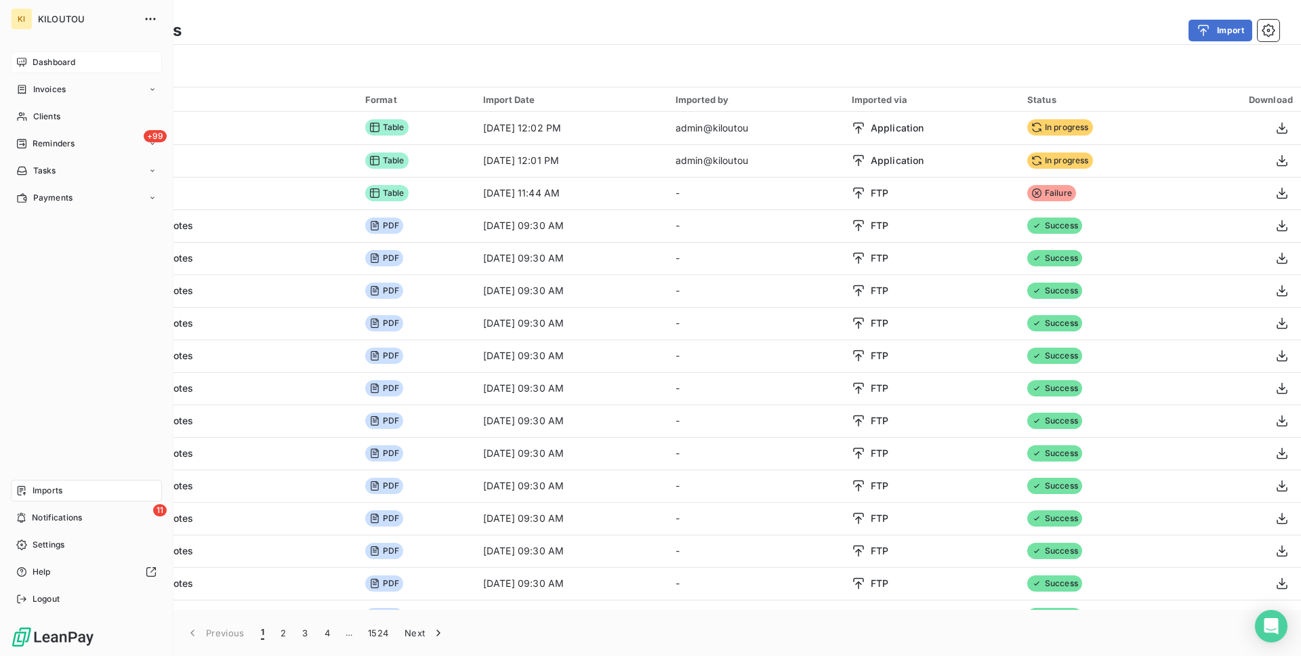
click at [50, 63] on span "Dashboard" at bounding box center [54, 62] width 43 height 12
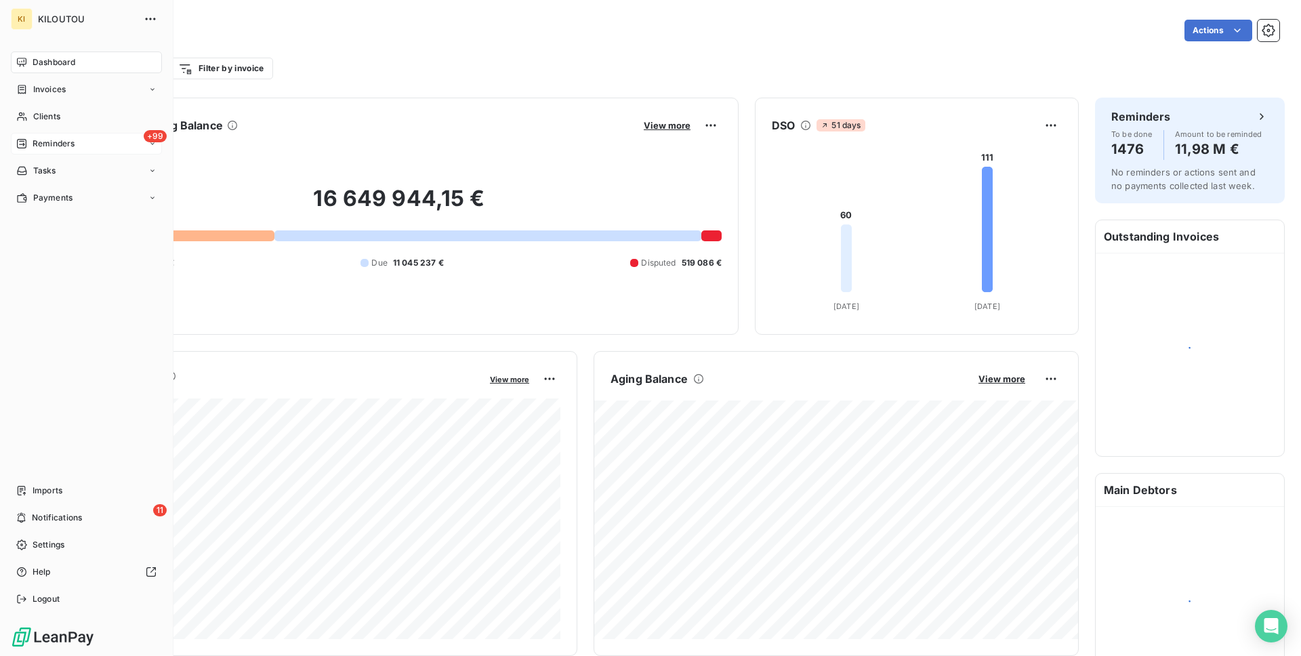
click at [49, 146] on span "Reminders" at bounding box center [54, 144] width 42 height 12
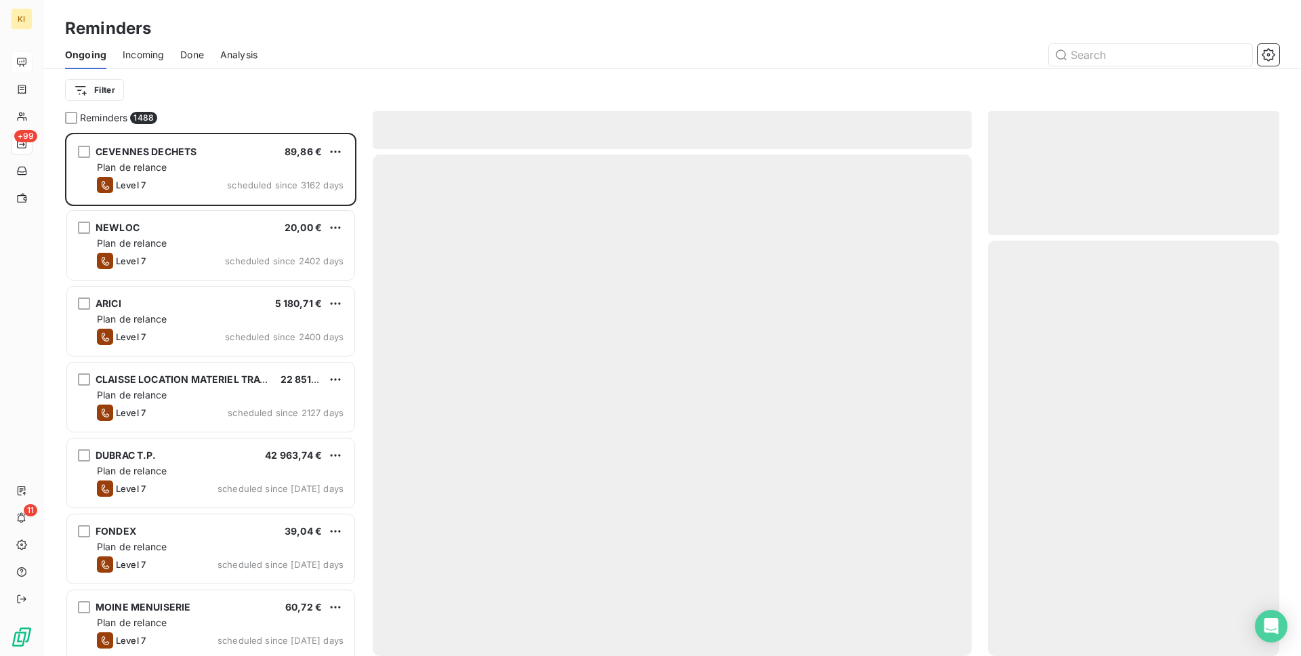
scroll to position [523, 291]
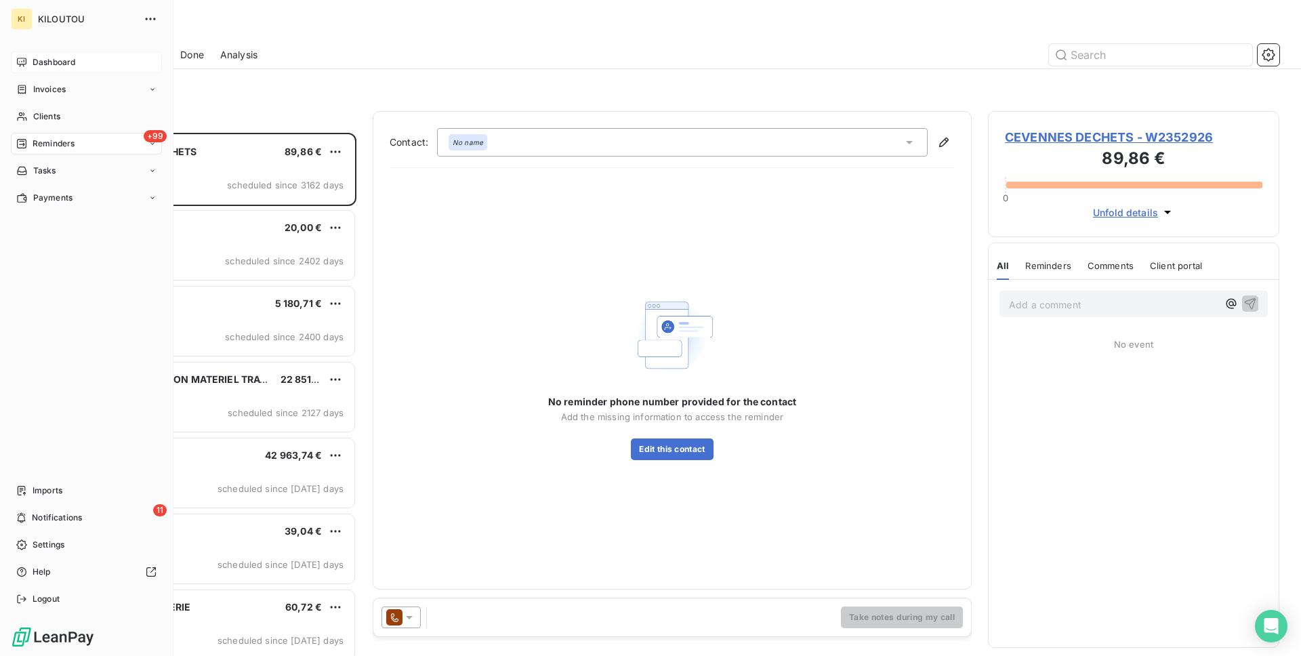
click at [39, 60] on span "Dashboard" at bounding box center [54, 62] width 43 height 12
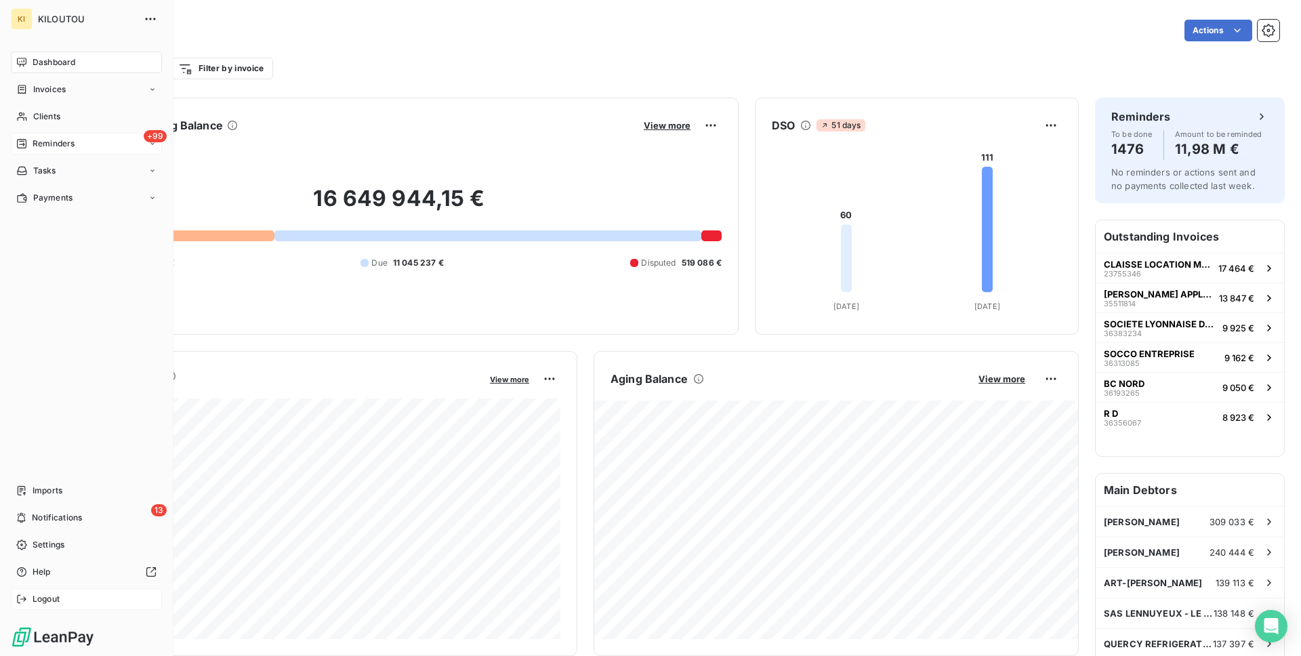
click at [65, 608] on div "Logout" at bounding box center [86, 599] width 151 height 22
